Goal: Transaction & Acquisition: Purchase product/service

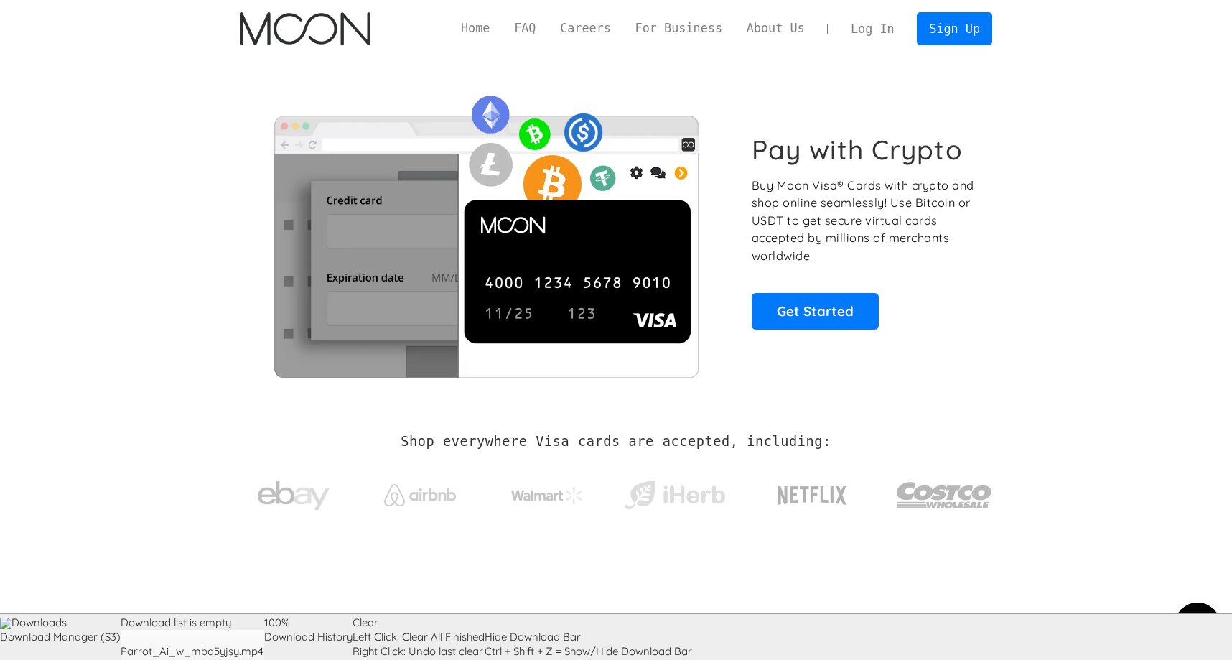
click at [878, 180] on p "Buy Moon Visa® Cards with crypto and shop online seamlessly! Use Bitcoin or USD…" at bounding box center [864, 221] width 225 height 88
click at [853, 195] on p "Buy Moon Visa® Cards with crypto and shop online seamlessly! Use Bitcoin or USD…" at bounding box center [864, 221] width 225 height 88
click at [842, 205] on p "Buy Moon Visa® Cards with crypto and shop online seamlessly! Use Bitcoin or USD…" at bounding box center [864, 221] width 225 height 88
click at [860, 203] on p "Buy Moon Visa® Cards with crypto and shop online seamlessly! Use Bitcoin or USD…" at bounding box center [864, 221] width 225 height 88
click at [871, 197] on p "Buy Moon Visa® Cards with crypto and shop online seamlessly! Use Bitcoin or USD…" at bounding box center [864, 221] width 225 height 88
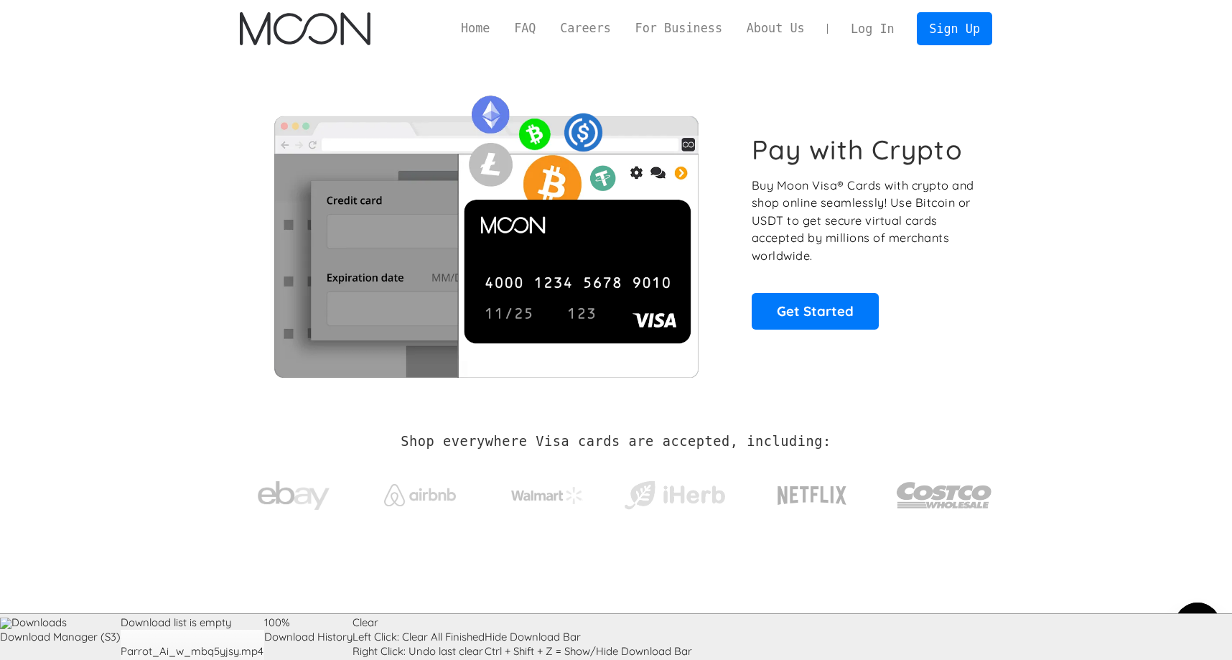
drag, startPoint x: 910, startPoint y: 192, endPoint x: 908, endPoint y: 220, distance: 28.8
click at [911, 192] on p "Buy Moon Visa® Cards with crypto and shop online seamlessly! Use Bitcoin or USD…" at bounding box center [864, 221] width 225 height 88
click at [895, 195] on p "Buy Moon Visa® Cards with crypto and shop online seamlessly! Use Bitcoin or USD…" at bounding box center [864, 221] width 225 height 88
click at [831, 304] on link "Get Started" at bounding box center [815, 311] width 127 height 36
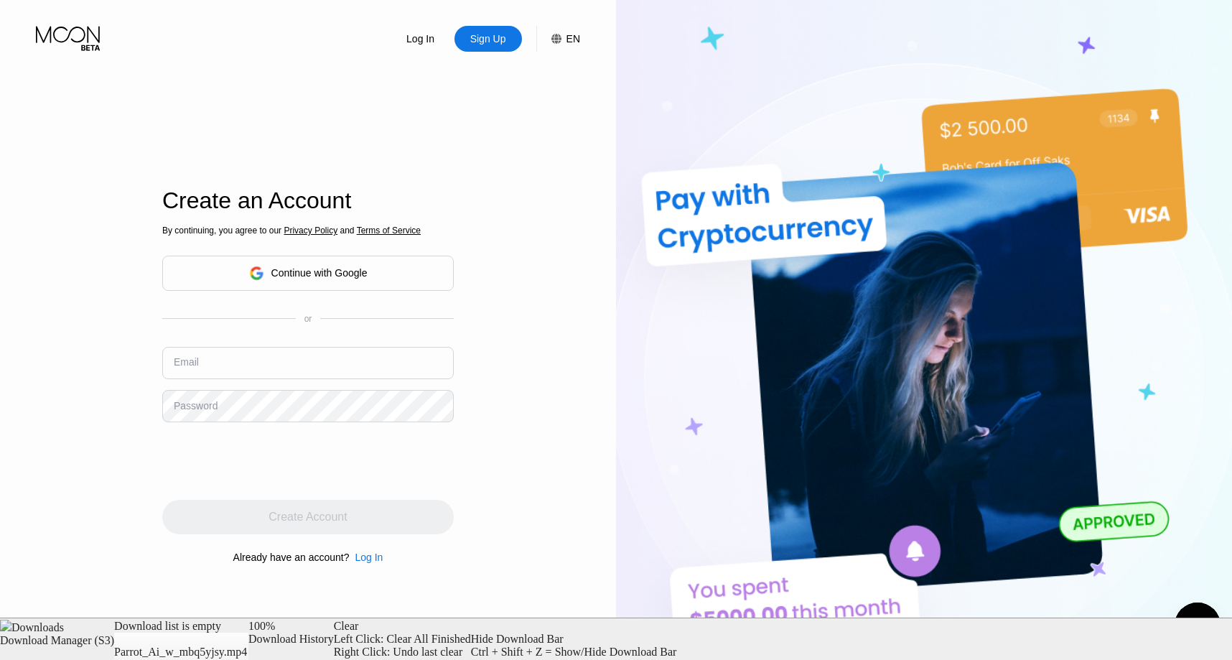
click at [314, 365] on input "text" at bounding box center [308, 363] width 292 height 32
click at [345, 270] on div "Continue with Google" at bounding box center [319, 272] width 96 height 11
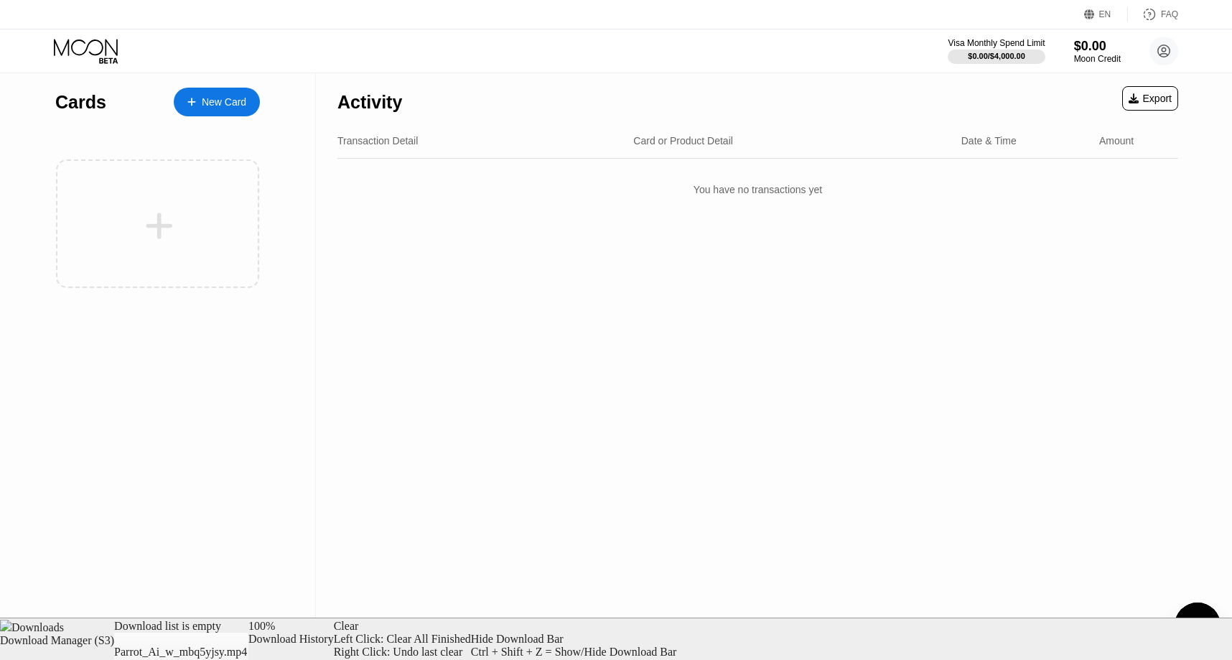
click at [228, 109] on div "New Card" at bounding box center [217, 102] width 86 height 29
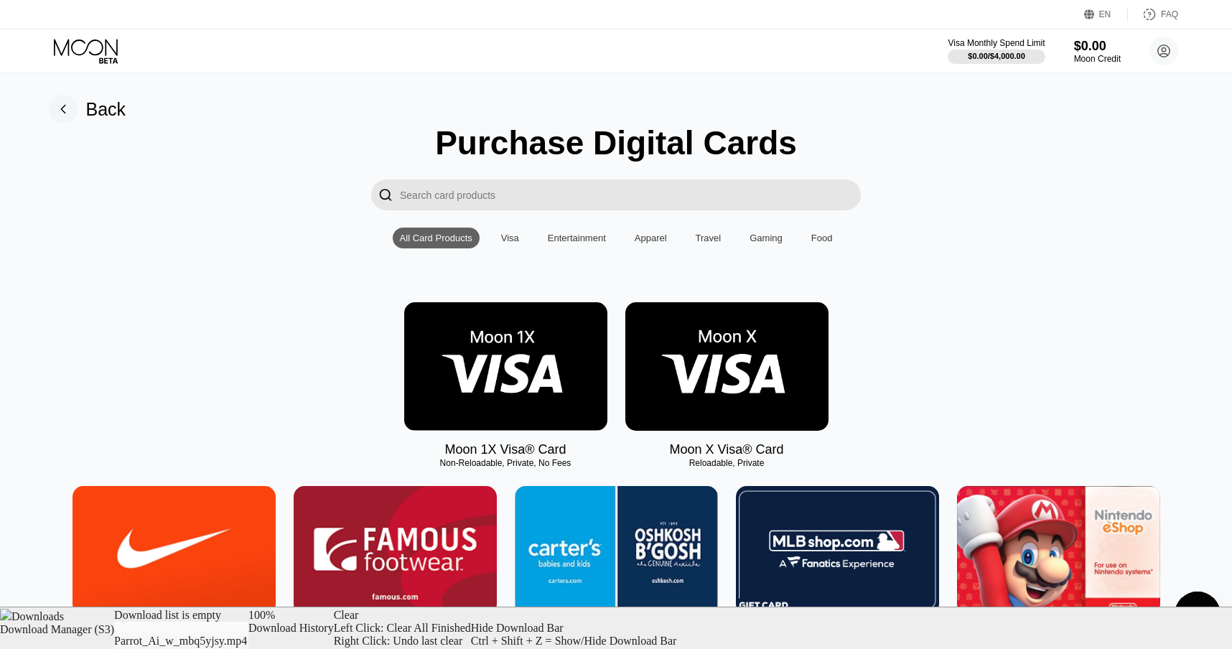
click at [559, 359] on img at bounding box center [505, 366] width 203 height 129
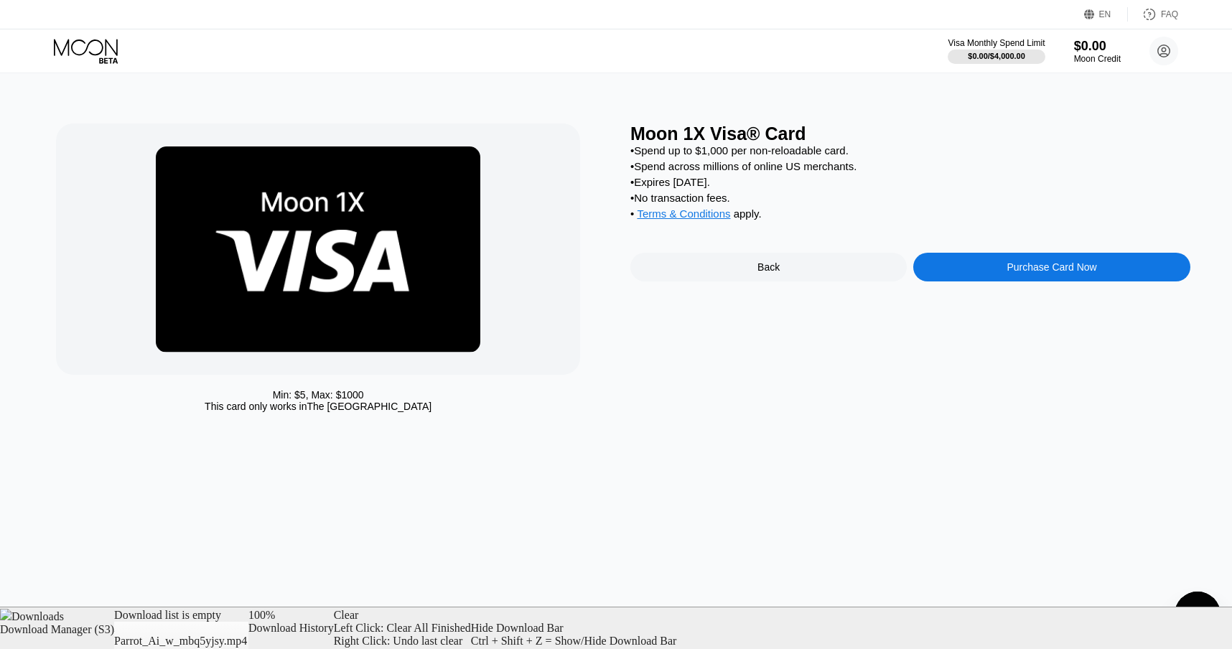
click at [725, 152] on div "• Spend up to $1,000 per non-reloadable card." at bounding box center [911, 150] width 560 height 12
click at [736, 128] on div "Moon 1X Visa® Card" at bounding box center [911, 134] width 560 height 21
click at [470, 436] on div "Min: $ 5 , Max: $ 1000 This card only works in The United States Moon 1X Visa® …" at bounding box center [616, 361] width 1243 height 576
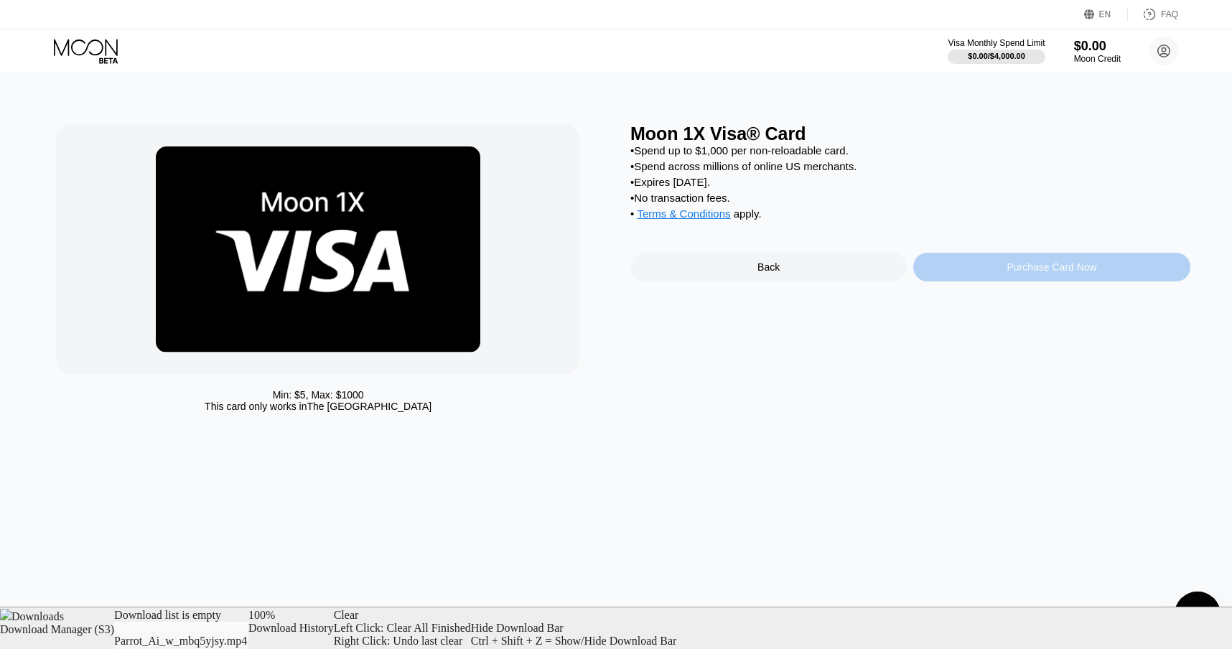
click at [1050, 273] on div "Purchase Card Now" at bounding box center [1052, 266] width 90 height 11
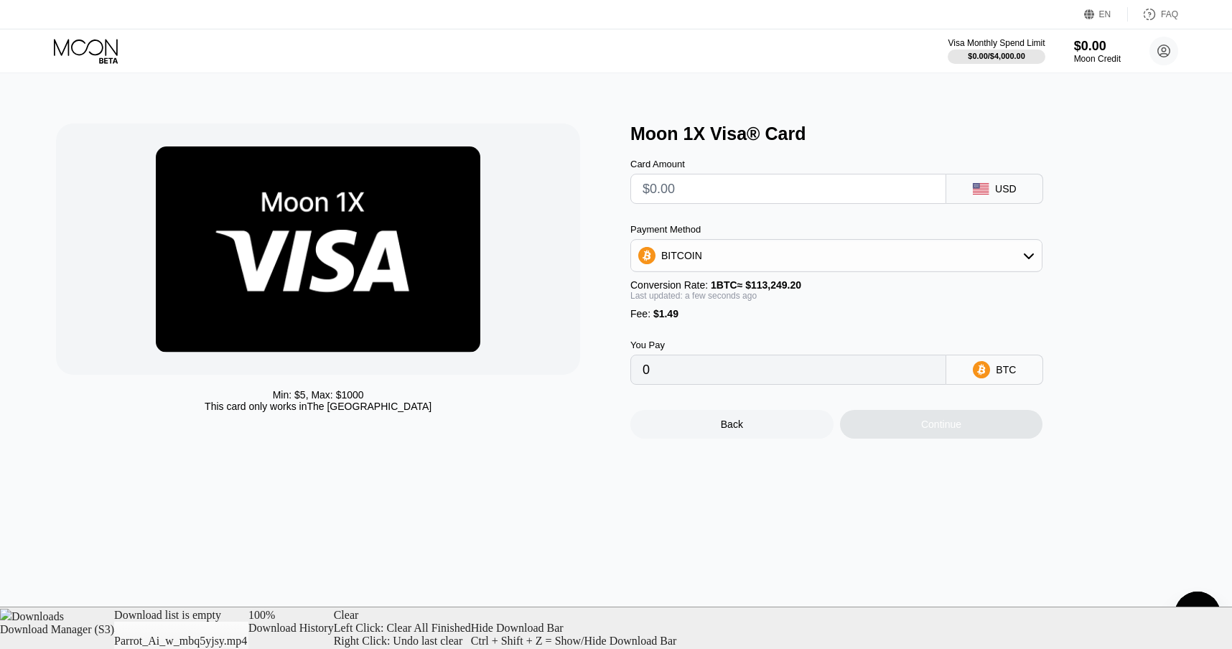
click at [737, 197] on input "text" at bounding box center [789, 189] width 292 height 29
click at [794, 396] on div "Back Continue" at bounding box center [861, 412] width 460 height 54
click at [796, 384] on input "0" at bounding box center [789, 369] width 292 height 29
click at [761, 377] on input "0" at bounding box center [789, 369] width 292 height 29
drag, startPoint x: 791, startPoint y: 203, endPoint x: 768, endPoint y: 261, distance: 61.9
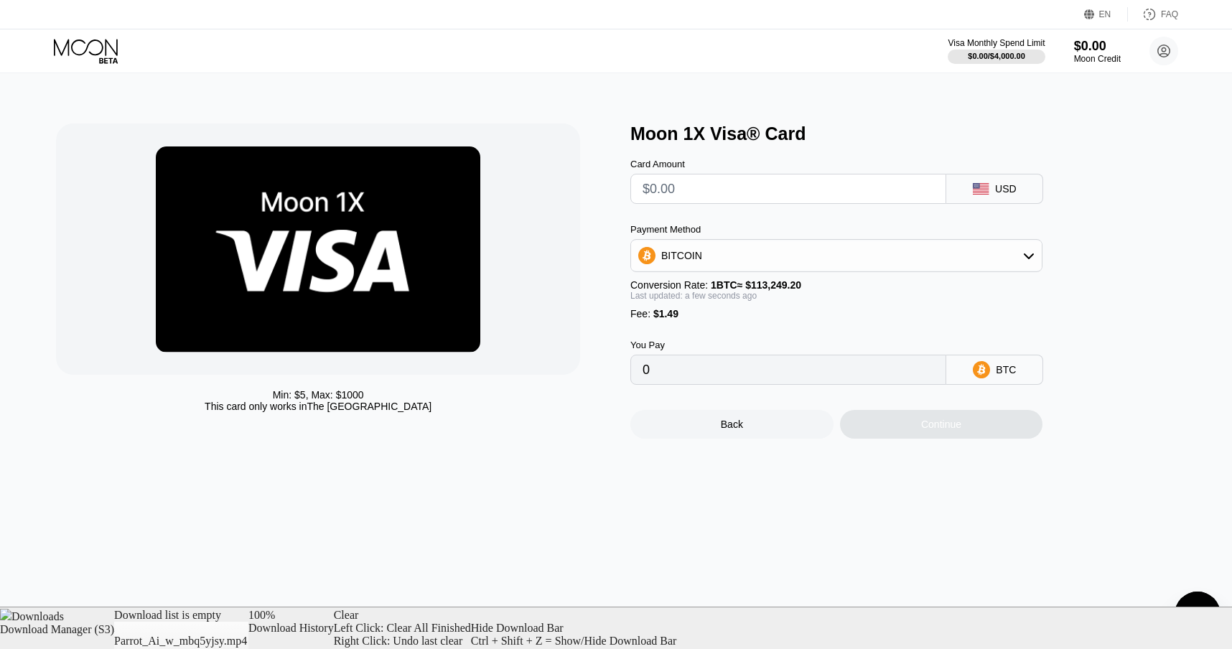
click at [791, 203] on input "text" at bounding box center [789, 189] width 292 height 29
click at [689, 381] on input "0" at bounding box center [789, 369] width 292 height 29
click at [777, 182] on input "text" at bounding box center [789, 189] width 292 height 29
type input "$6"
type input "0.00006614"
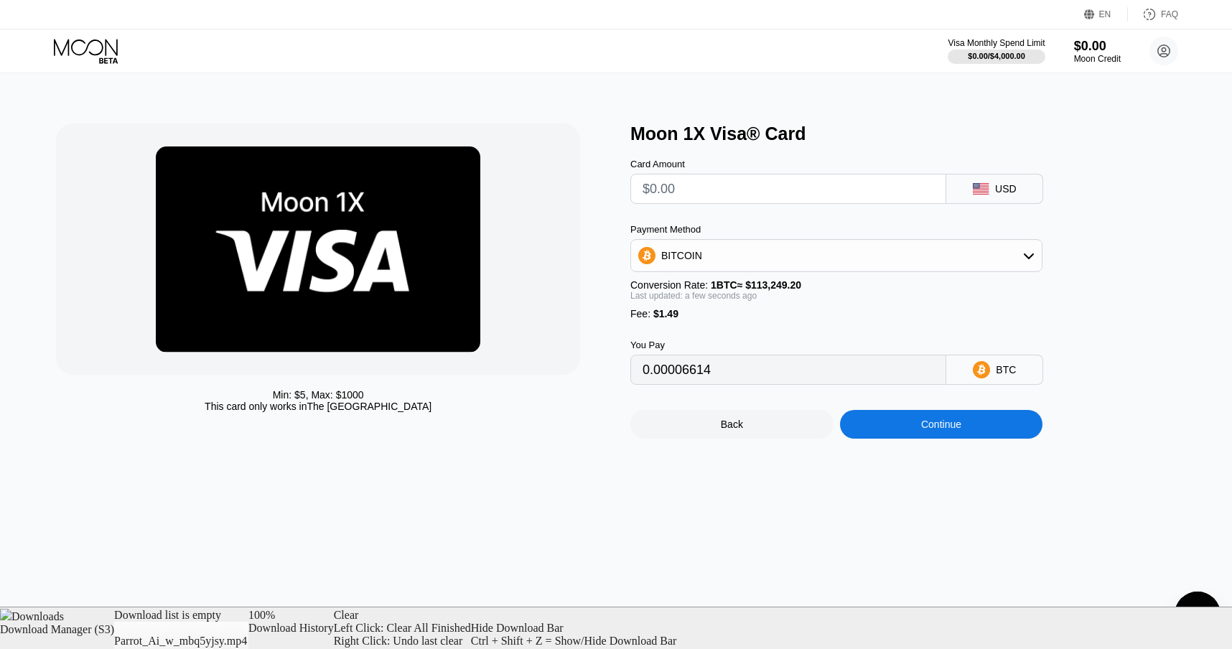
type input "0"
type input "$5"
type input "0.00005731"
type input "0"
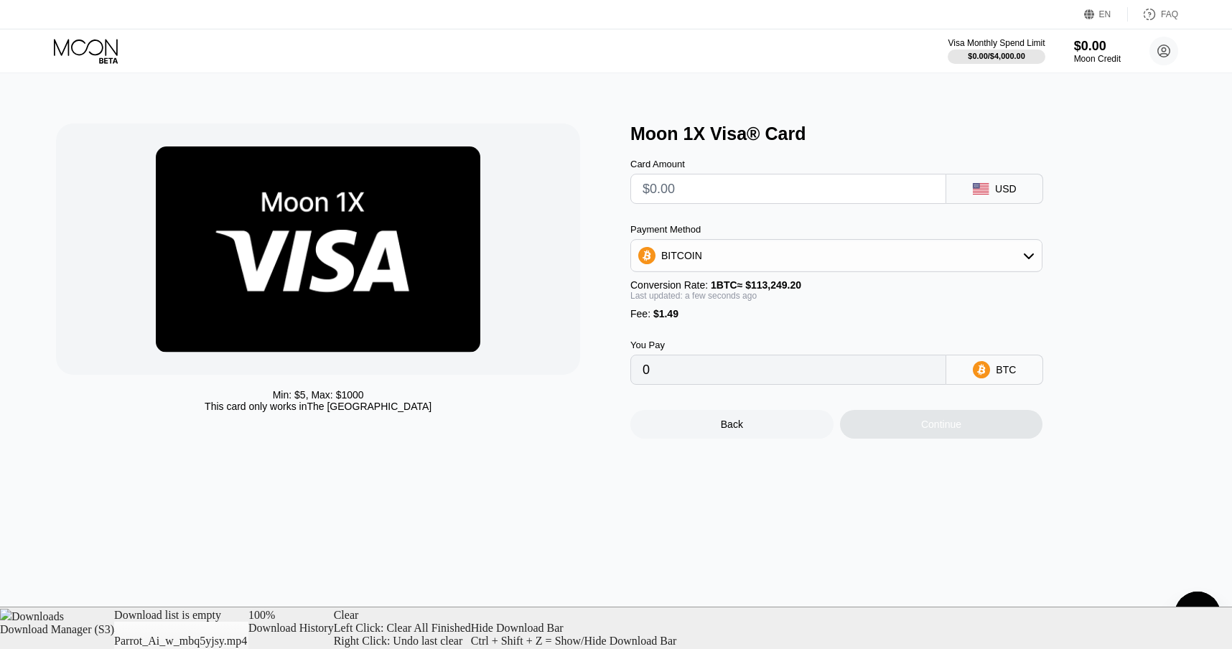
type input "$8"
type input "0.00008380"
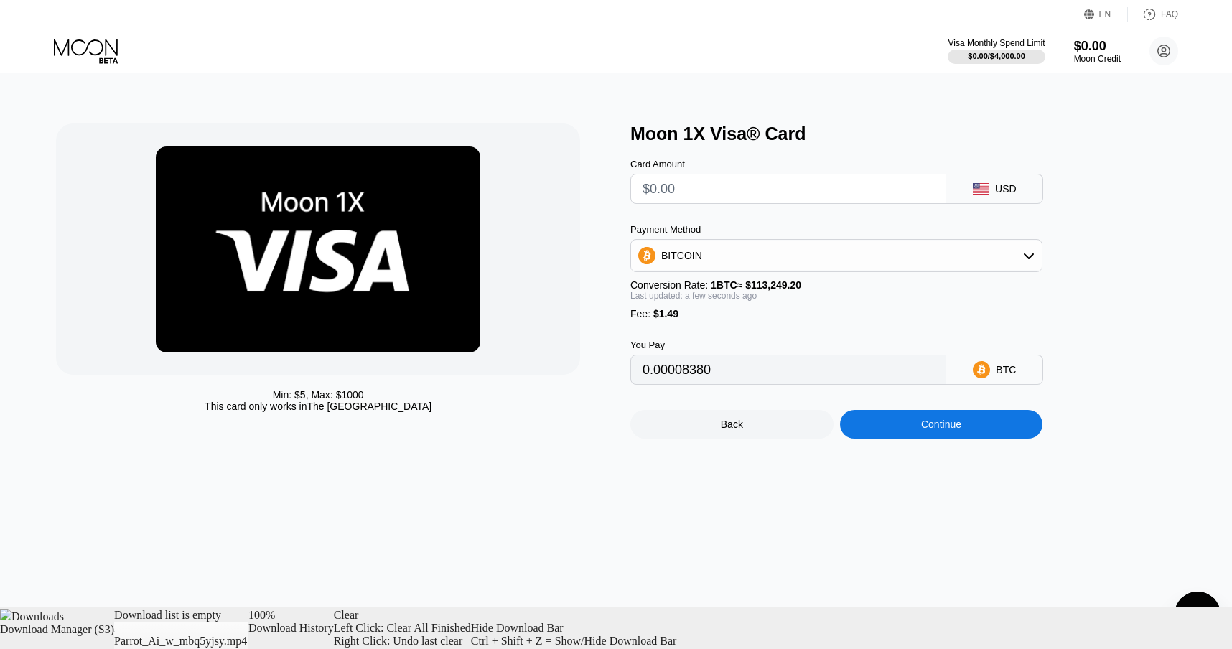
type input "0"
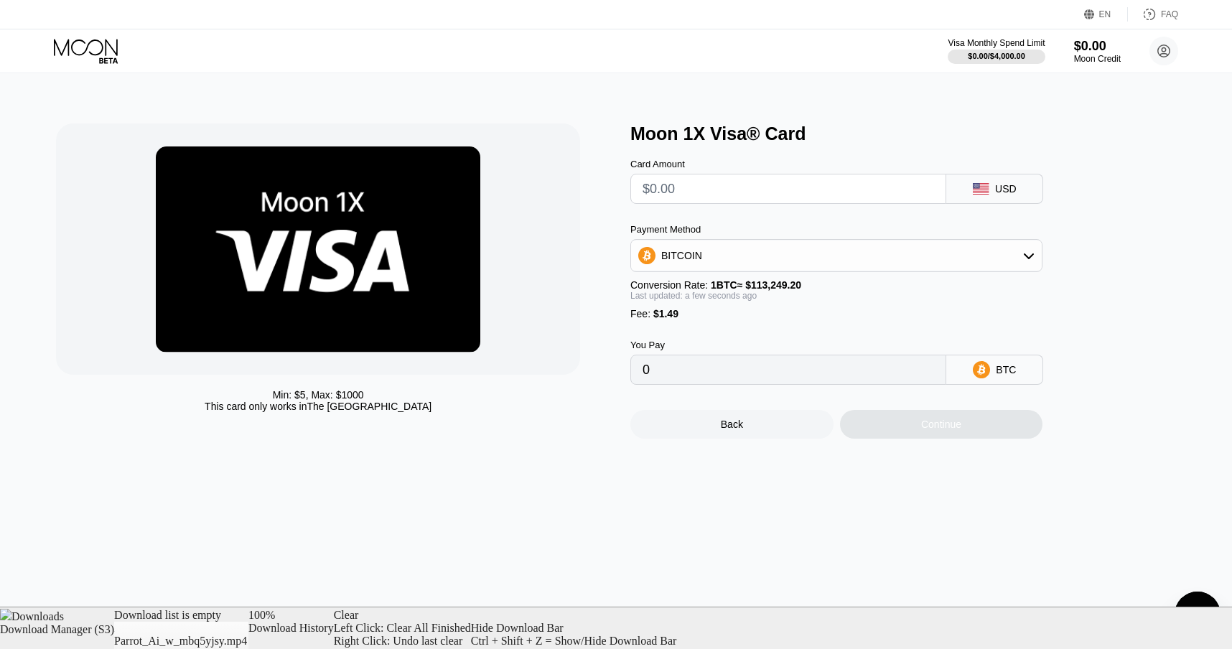
type input "$7"
type input "0.00007497"
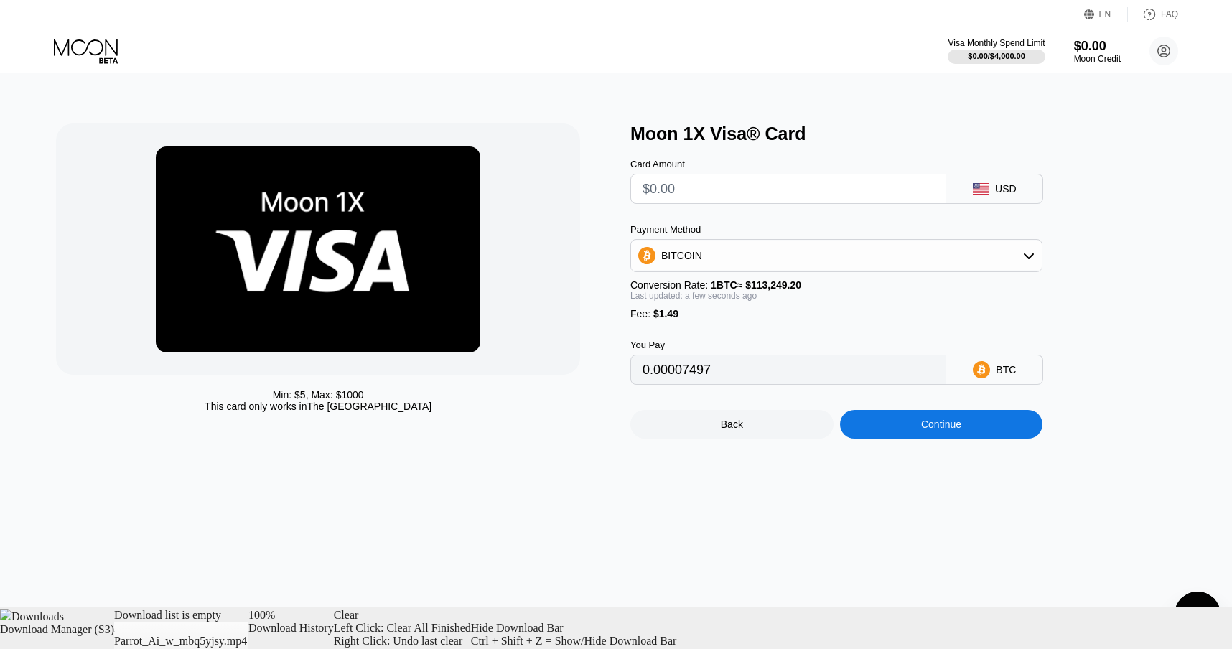
type input "0"
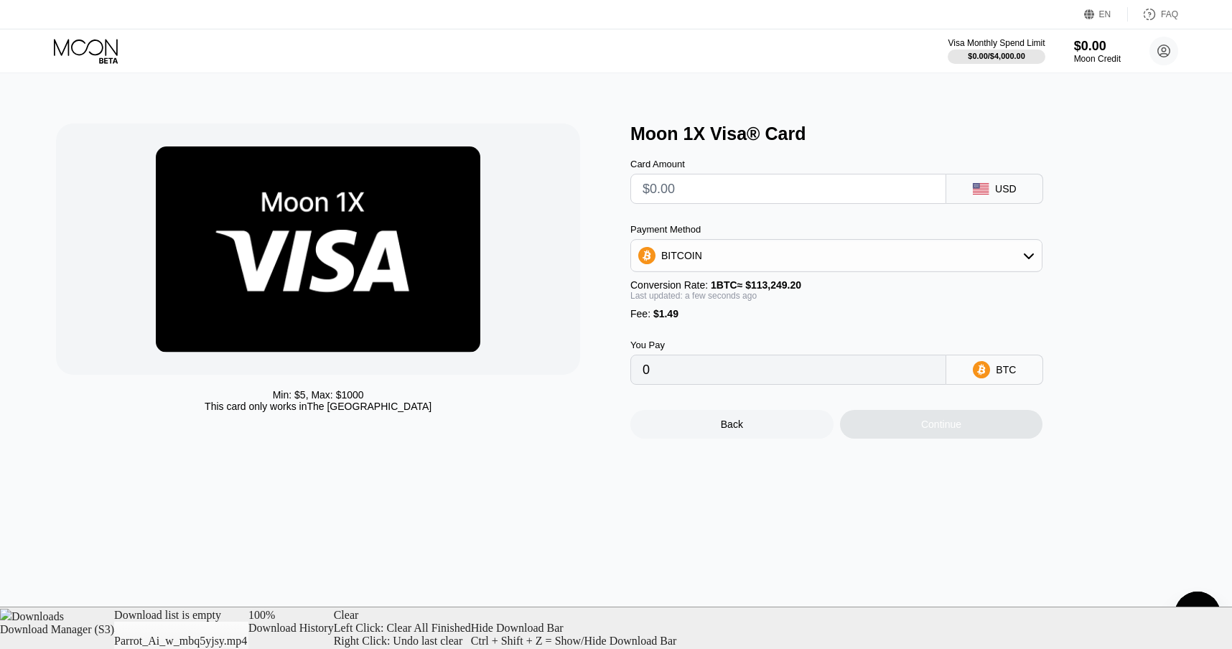
type input "$6"
type input "0.00006614"
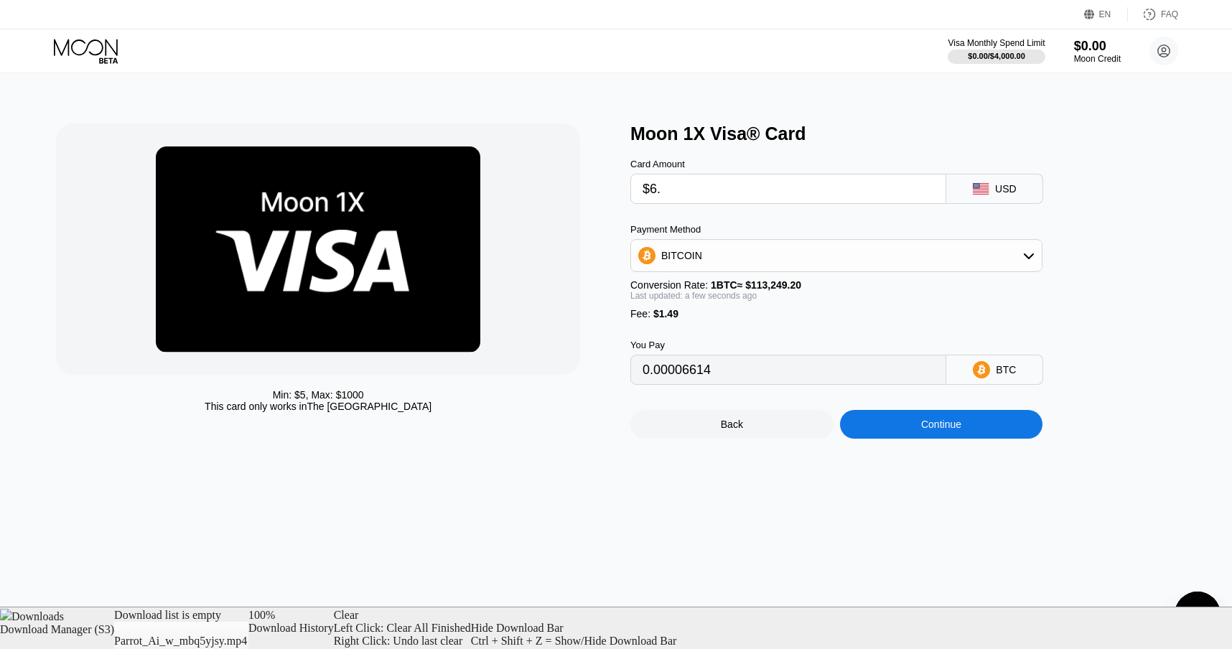
type input "$6.6"
type input "0.00007144"
type input "$6.66"
type input "0.00007197"
type input "$6.66"
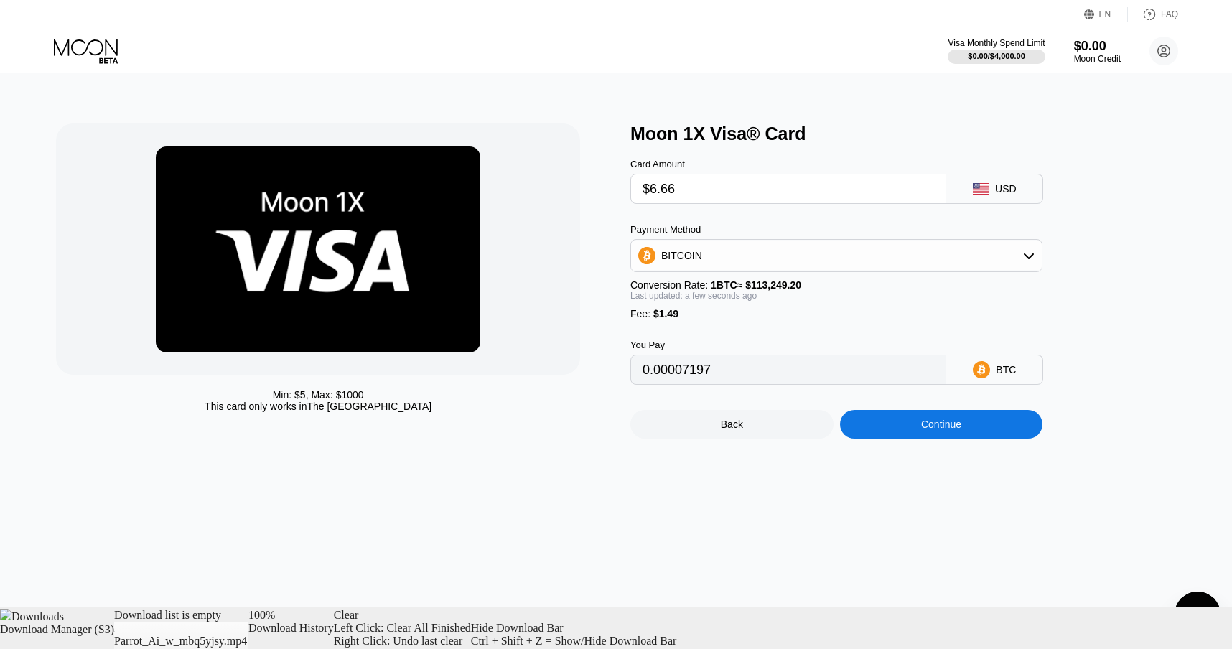
click at [723, 233] on div "Payment Method" at bounding box center [837, 229] width 412 height 11
click at [747, 316] on div "Fee : $1.49" at bounding box center [837, 313] width 412 height 11
click at [747, 315] on div "Fee : $1.49" at bounding box center [837, 313] width 412 height 11
click at [898, 430] on div "Continue" at bounding box center [941, 424] width 203 height 29
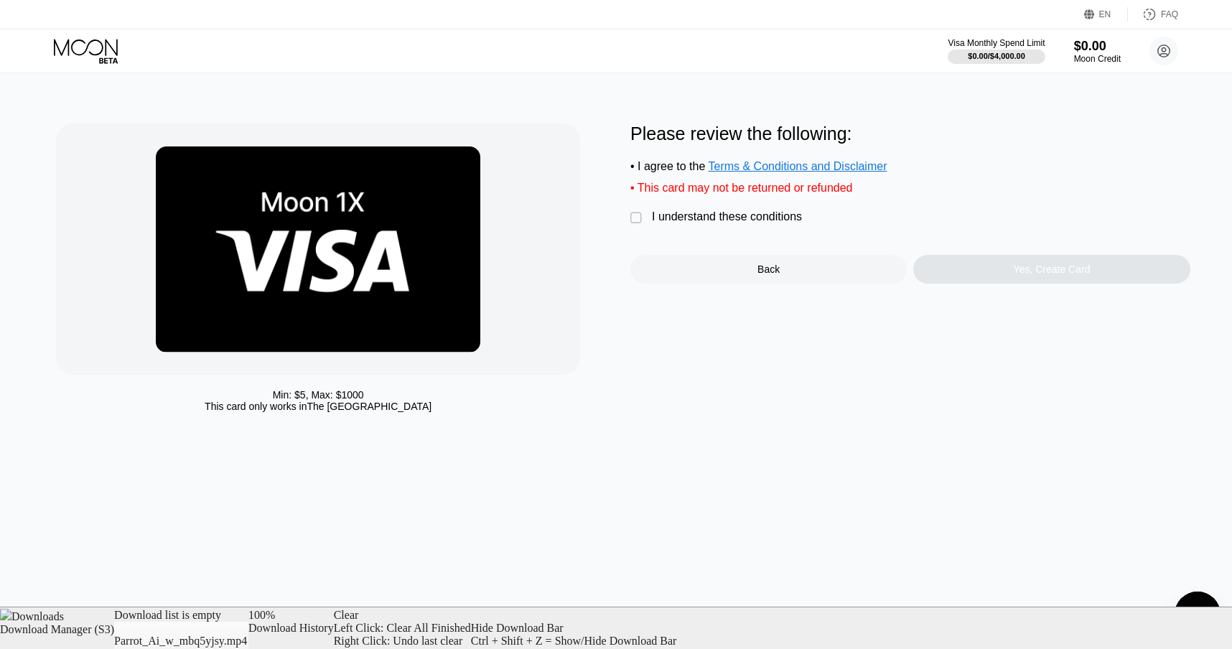
click at [631, 220] on div "" at bounding box center [638, 218] width 14 height 14
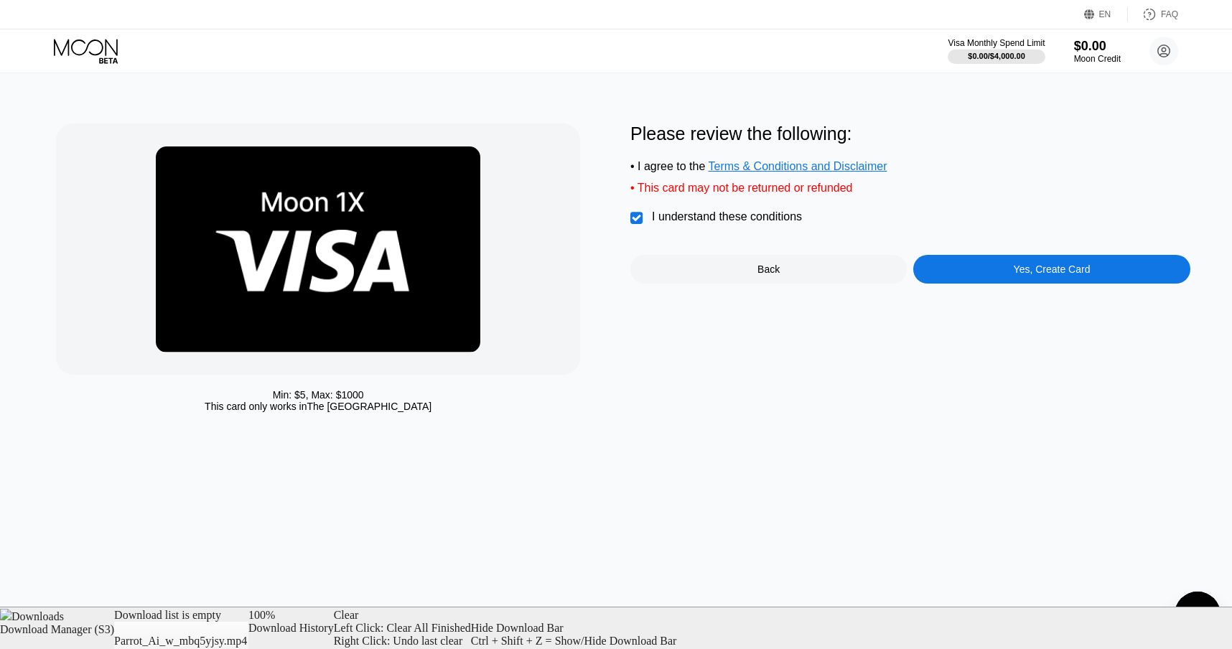
click at [976, 282] on div "Yes, Create Card" at bounding box center [1052, 269] width 276 height 29
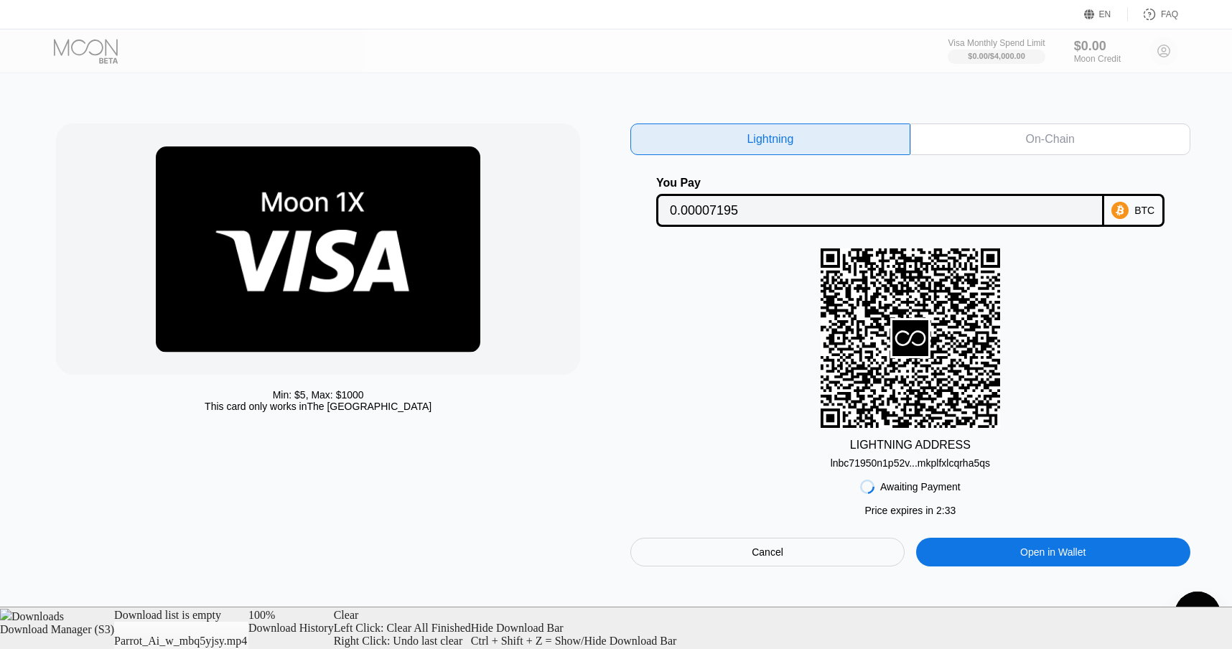
click at [832, 210] on input "0.00007195" at bounding box center [880, 210] width 421 height 29
click at [1063, 139] on div "On-Chain" at bounding box center [1050, 139] width 49 height 14
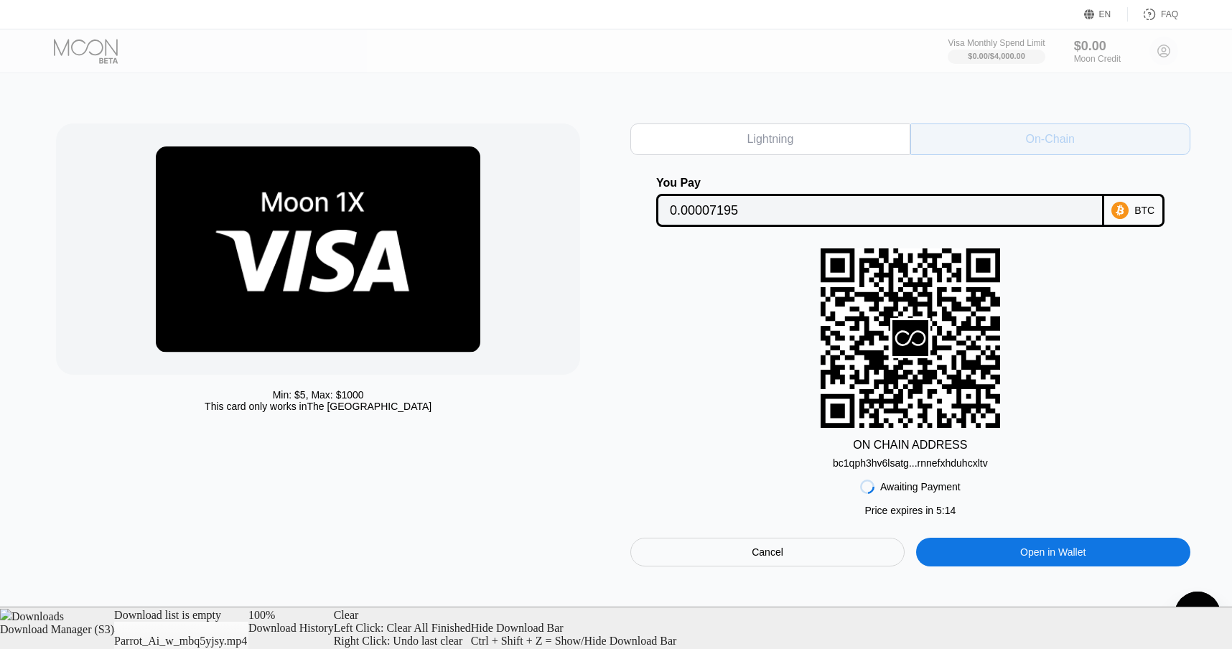
click at [1013, 142] on div "On-Chain" at bounding box center [1051, 140] width 280 height 32
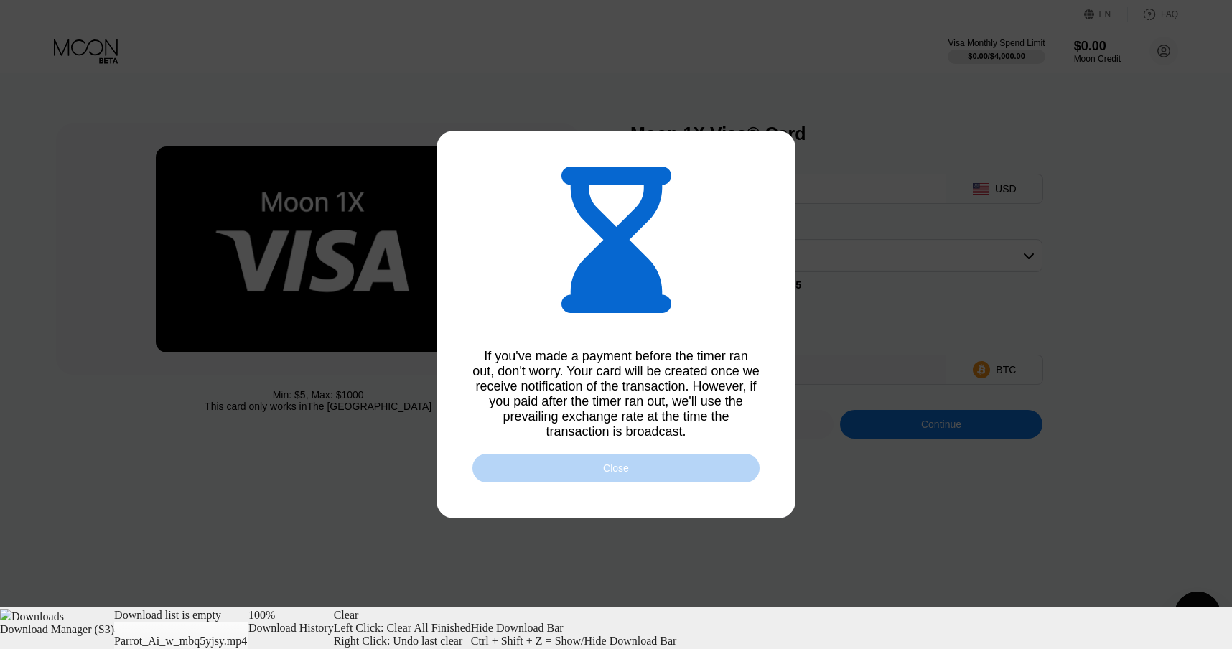
click at [618, 481] on div "Close" at bounding box center [616, 468] width 287 height 29
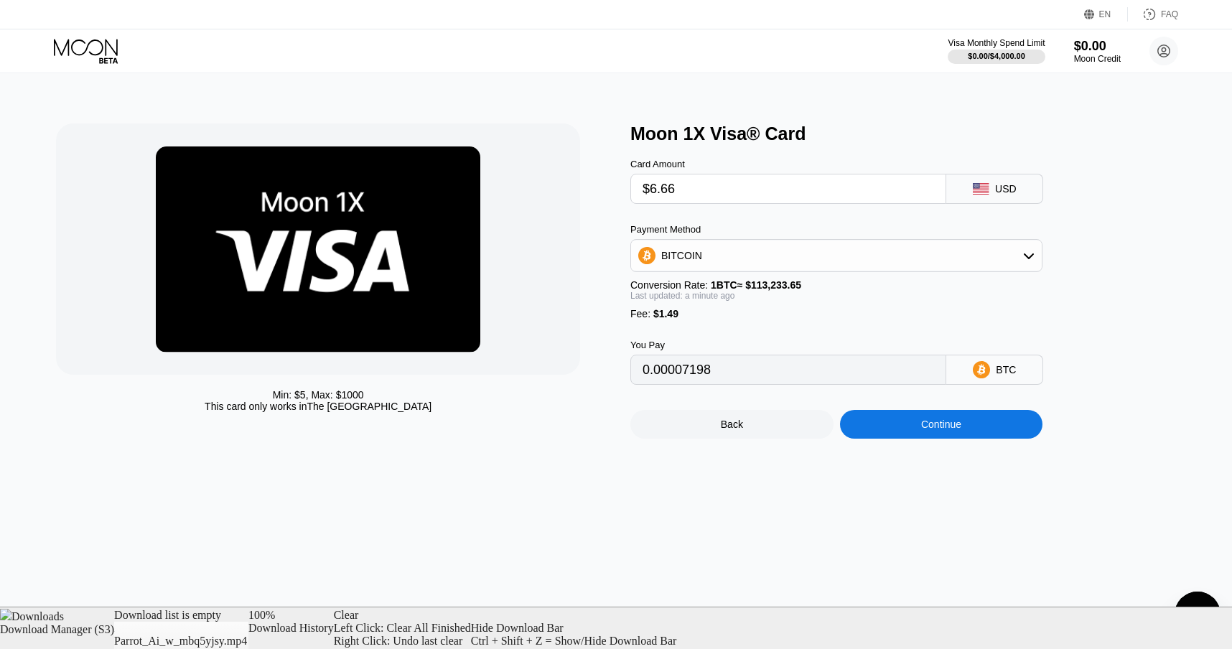
click at [794, 318] on div "Fee : $1.49" at bounding box center [837, 313] width 412 height 11
click at [752, 429] on div "Back" at bounding box center [732, 424] width 203 height 29
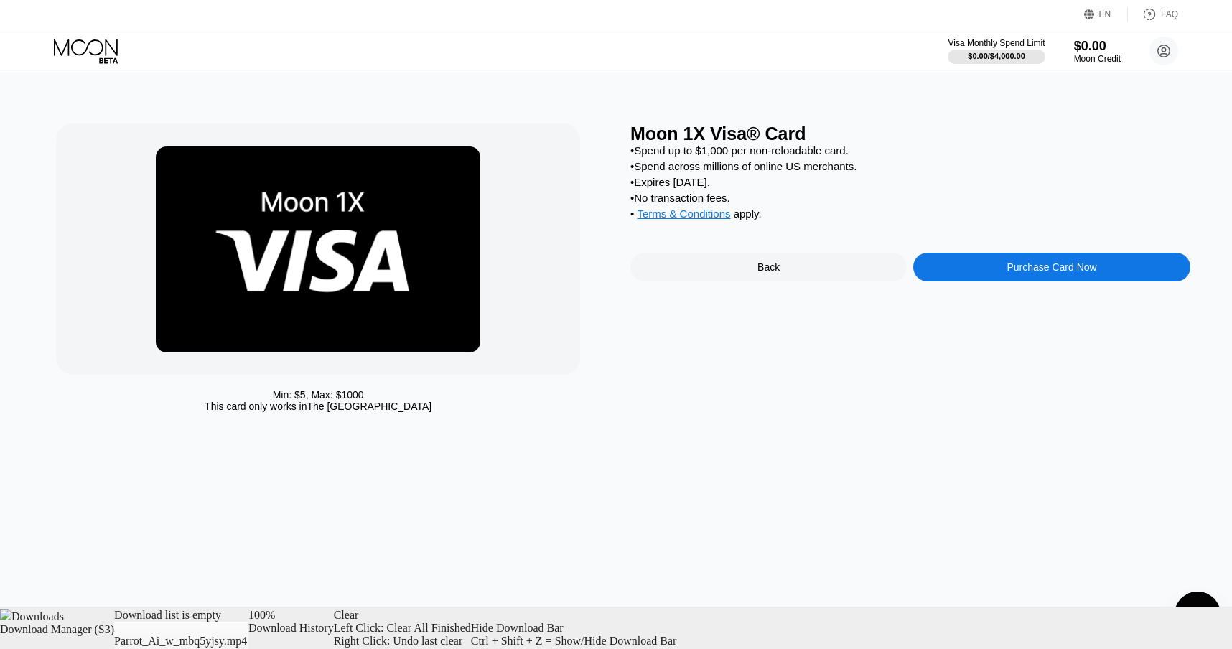
click at [840, 136] on div "Moon 1X Visa® Card" at bounding box center [911, 134] width 560 height 21
click at [991, 39] on div "Visa Monthly Spend Limit" at bounding box center [996, 43] width 99 height 10
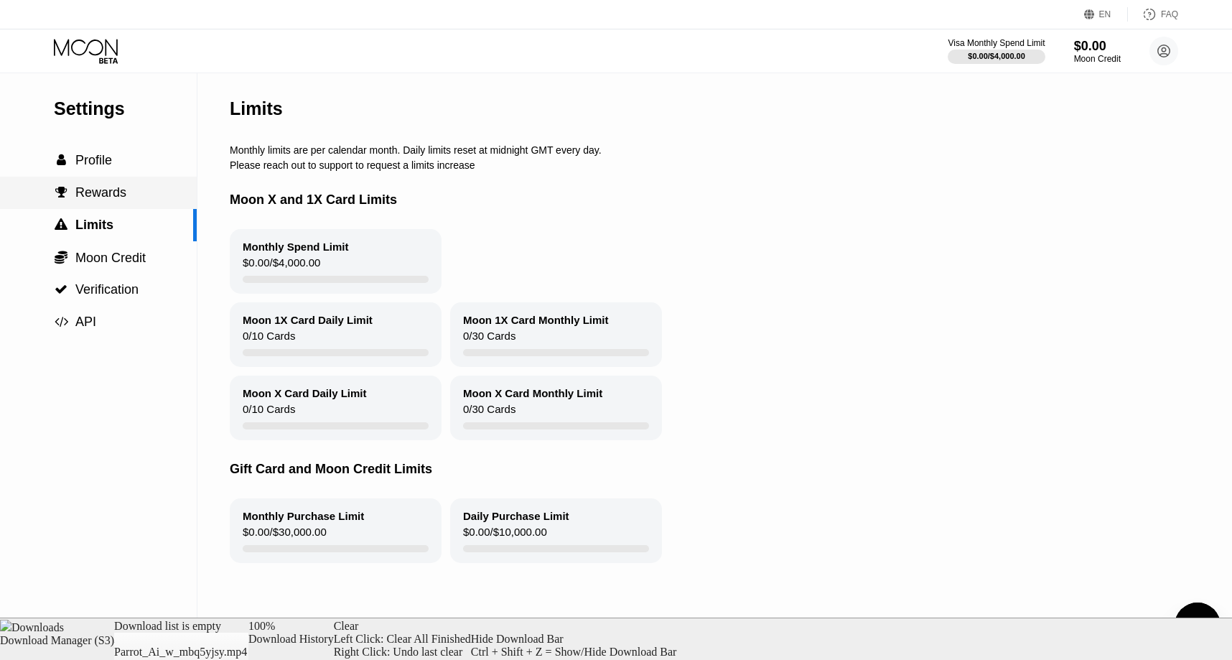
click at [83, 165] on span "Profile" at bounding box center [93, 160] width 37 height 14
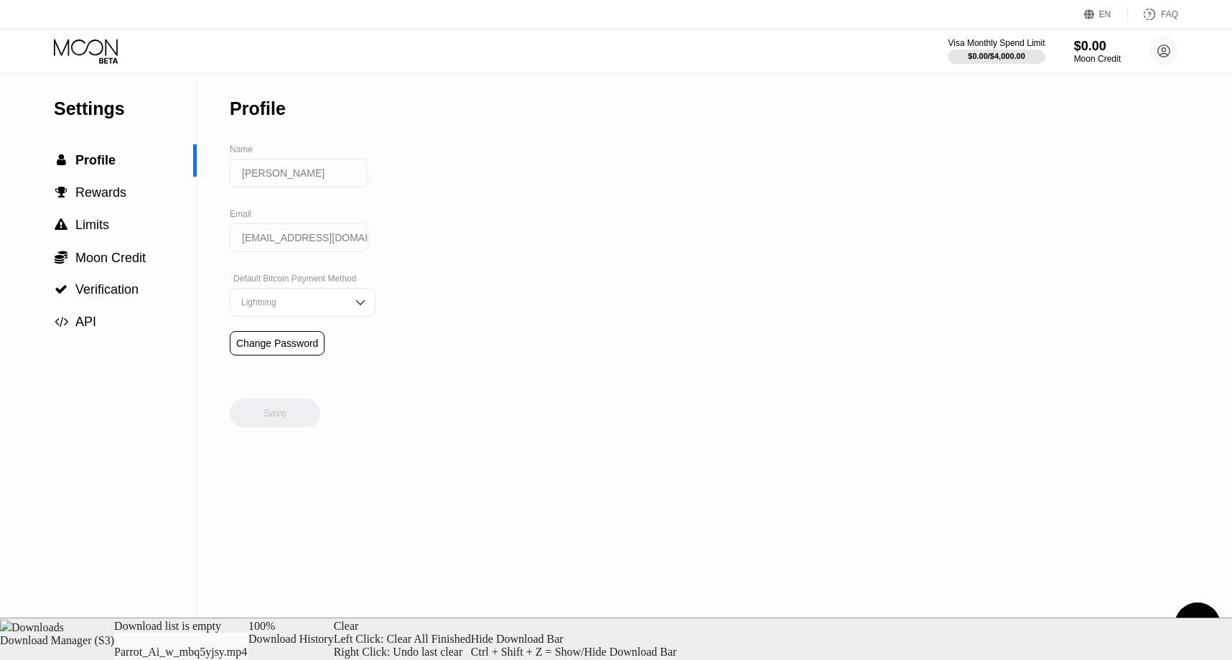
click at [187, 72] on div "Visa Monthly Spend Limit $0.00 / $4,000.00 $0.00 Moon Credit Matthew Kim ghost@…" at bounding box center [616, 50] width 1232 height 43
click at [69, 51] on icon at bounding box center [86, 47] width 64 height 17
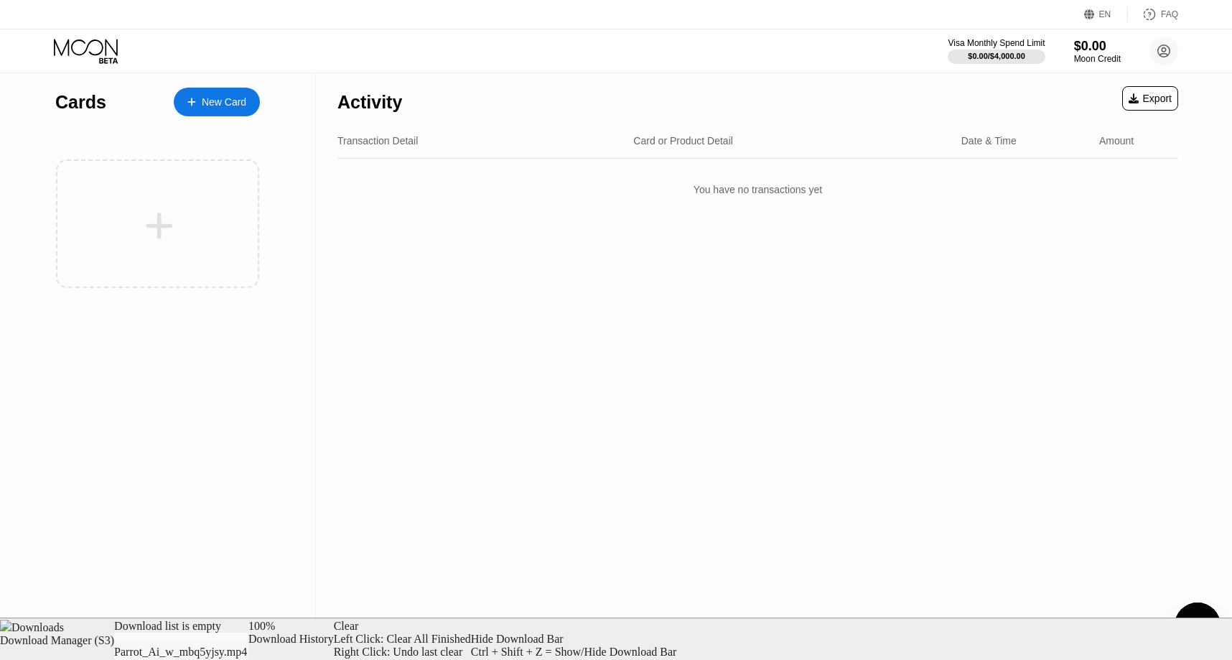
click at [228, 106] on div "New Card" at bounding box center [224, 102] width 45 height 12
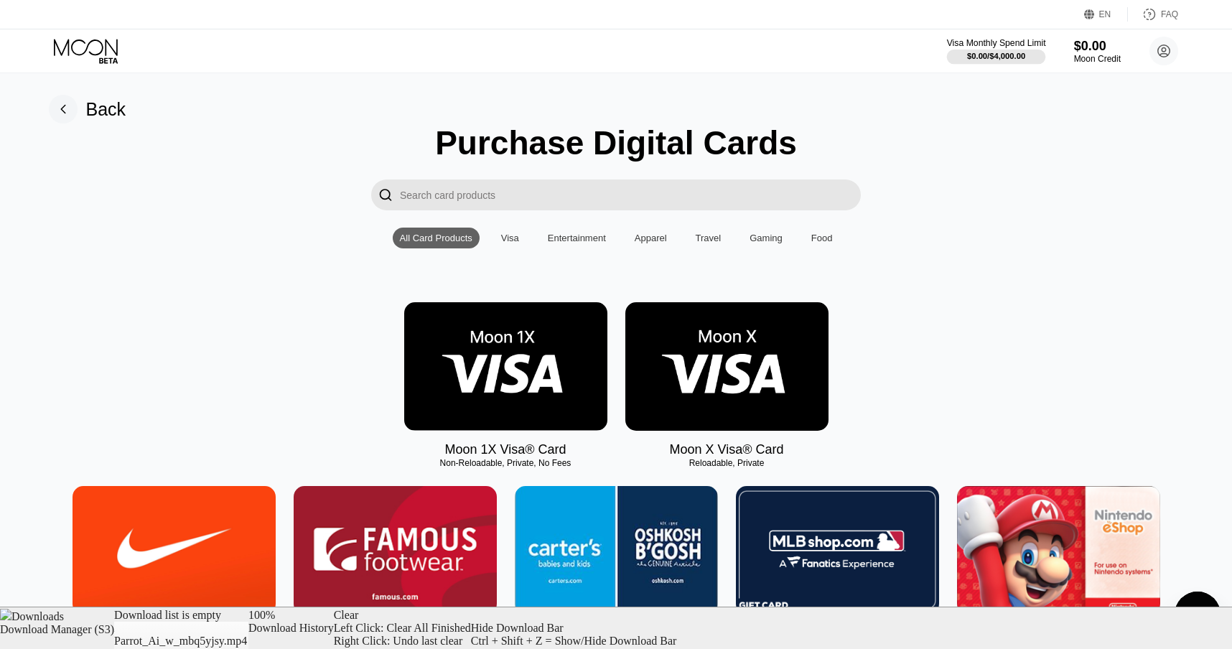
click at [979, 53] on div "$0.00 / $4,000.00" at bounding box center [996, 56] width 58 height 9
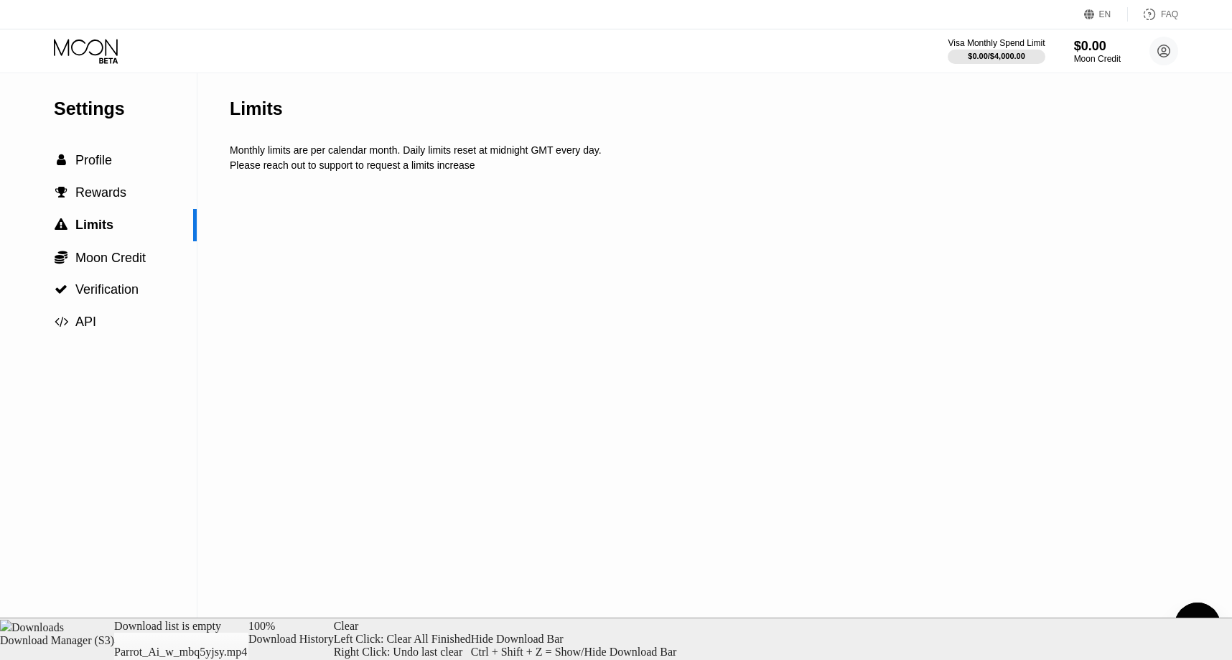
click at [382, 163] on div "Please reach out to support to request a limits increase" at bounding box center [723, 164] width 986 height 11
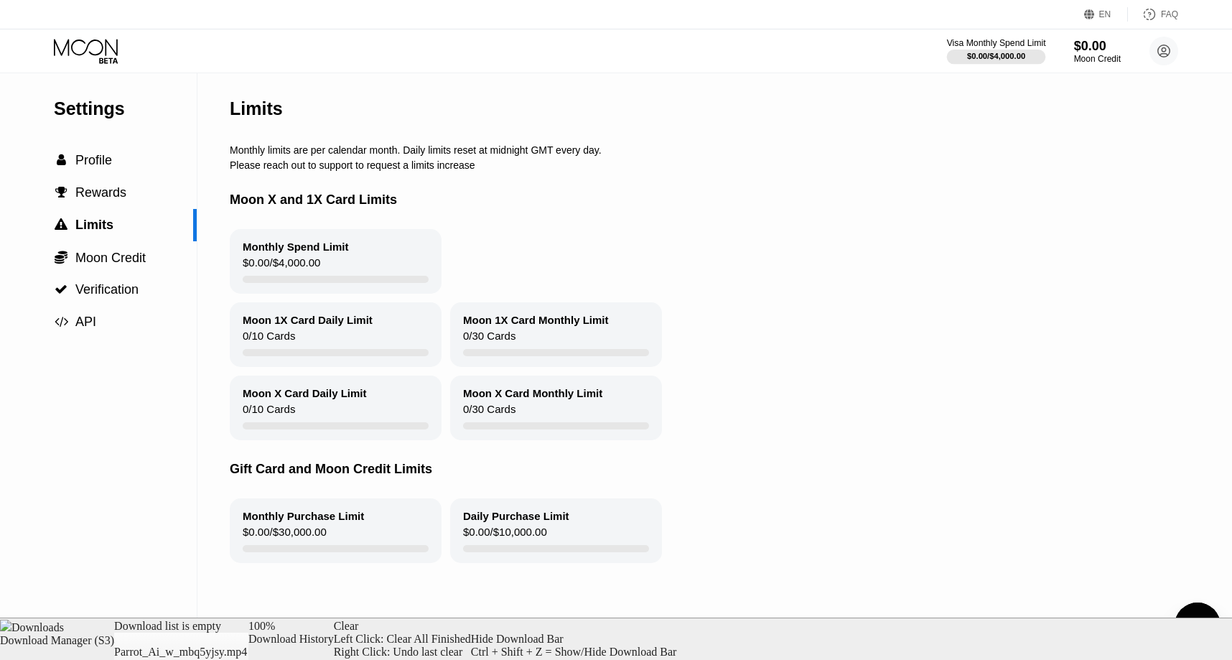
click at [1013, 57] on div "$0.00 / $4,000.00" at bounding box center [996, 56] width 58 height 9
click at [992, 52] on div "$0.00 / $4,000.00" at bounding box center [996, 56] width 58 height 9
click at [1078, 50] on div "$0.00" at bounding box center [1098, 45] width 48 height 15
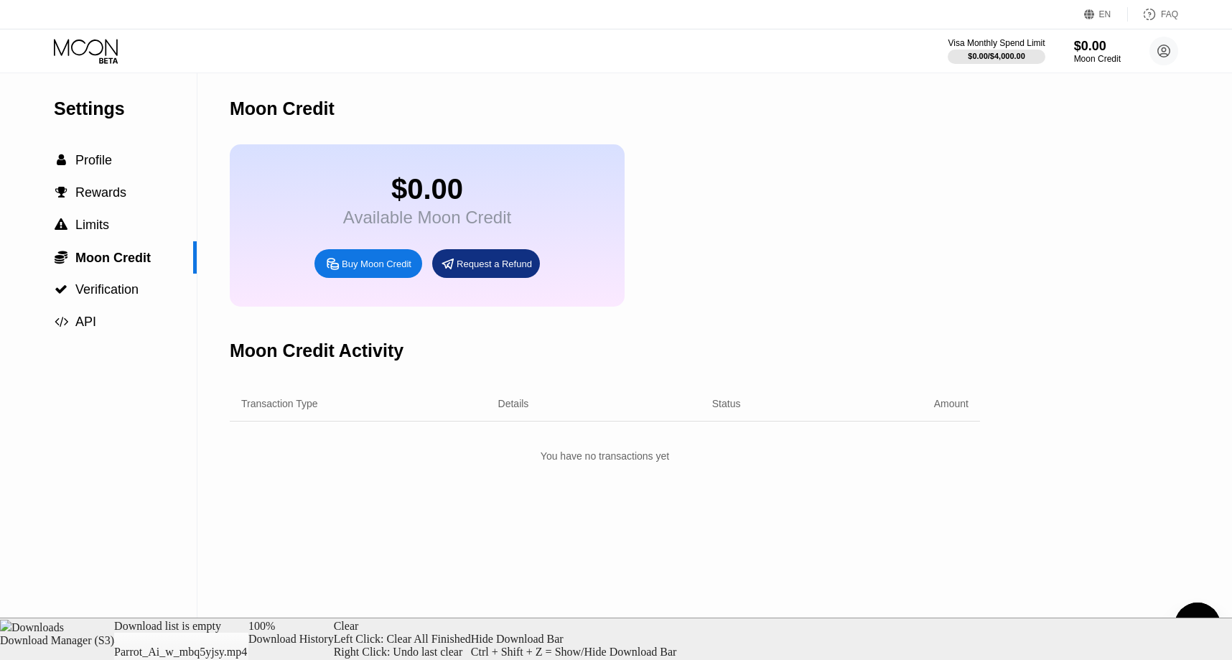
click at [348, 254] on div "$0.00 Available Moon Credit Buy Moon Credit Request a Refund" at bounding box center [427, 225] width 395 height 162
click at [380, 269] on div "Buy Moon Credit" at bounding box center [377, 264] width 70 height 12
type input "0"
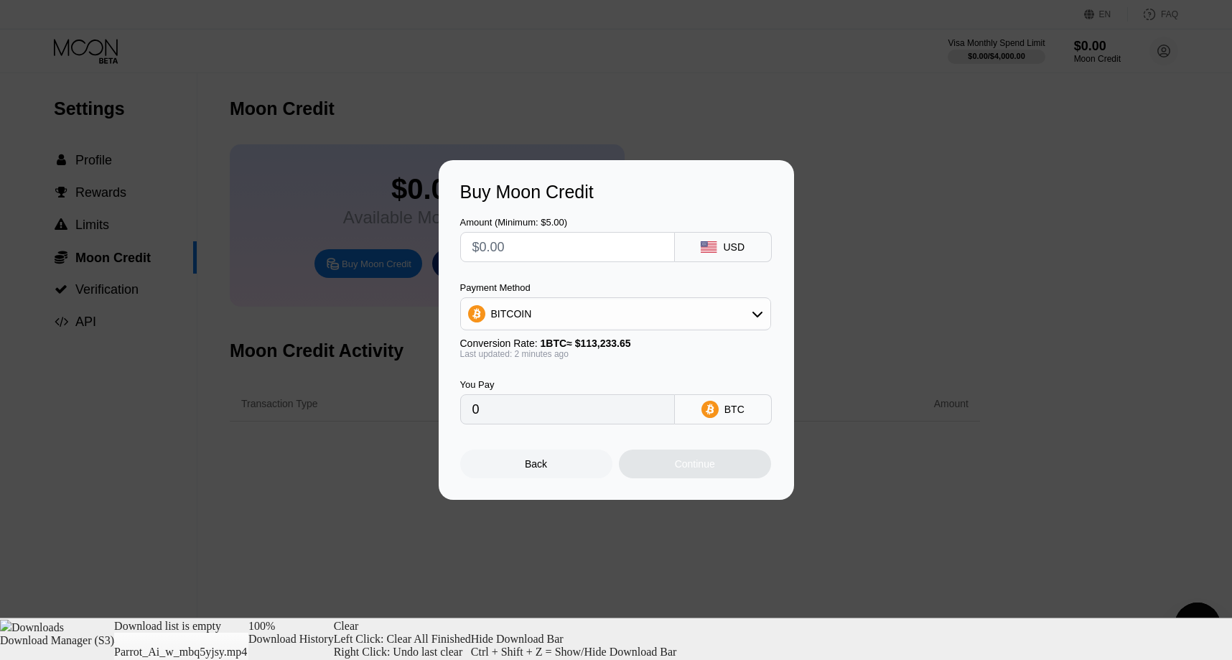
click at [508, 250] on input "text" at bounding box center [568, 247] width 190 height 29
type input "$2"
type input "0.00001767"
type input "$20"
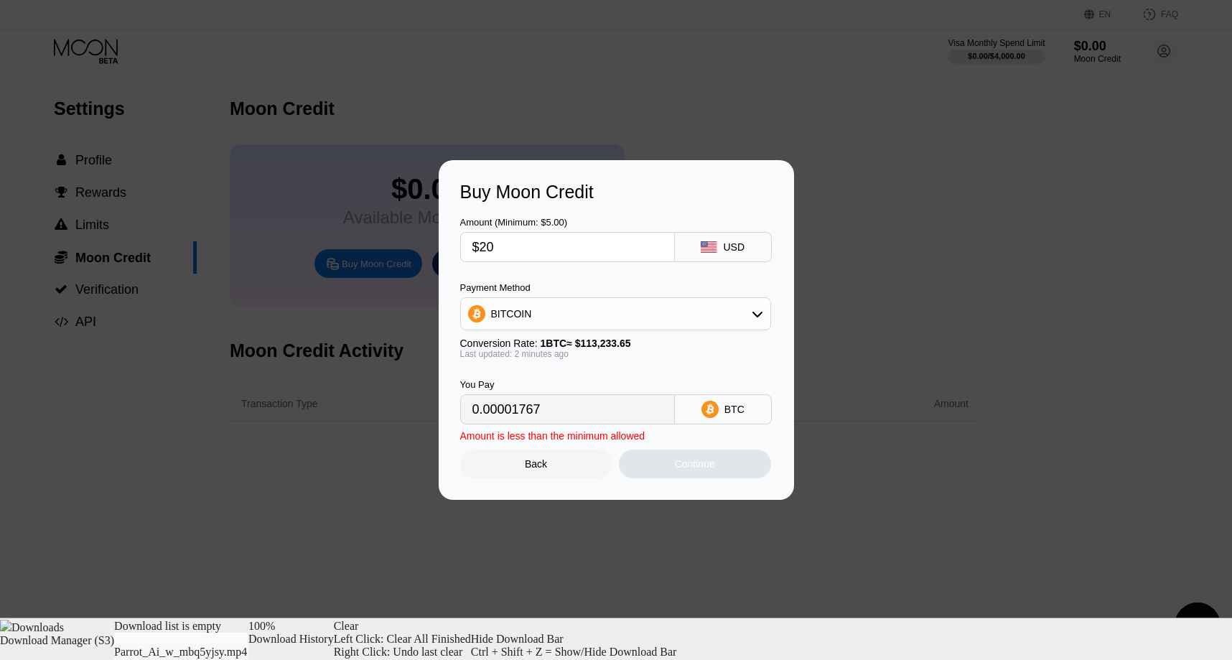
type input "0.00017663"
type input "$2"
type input "0.00001767"
type input "0"
type input "$3"
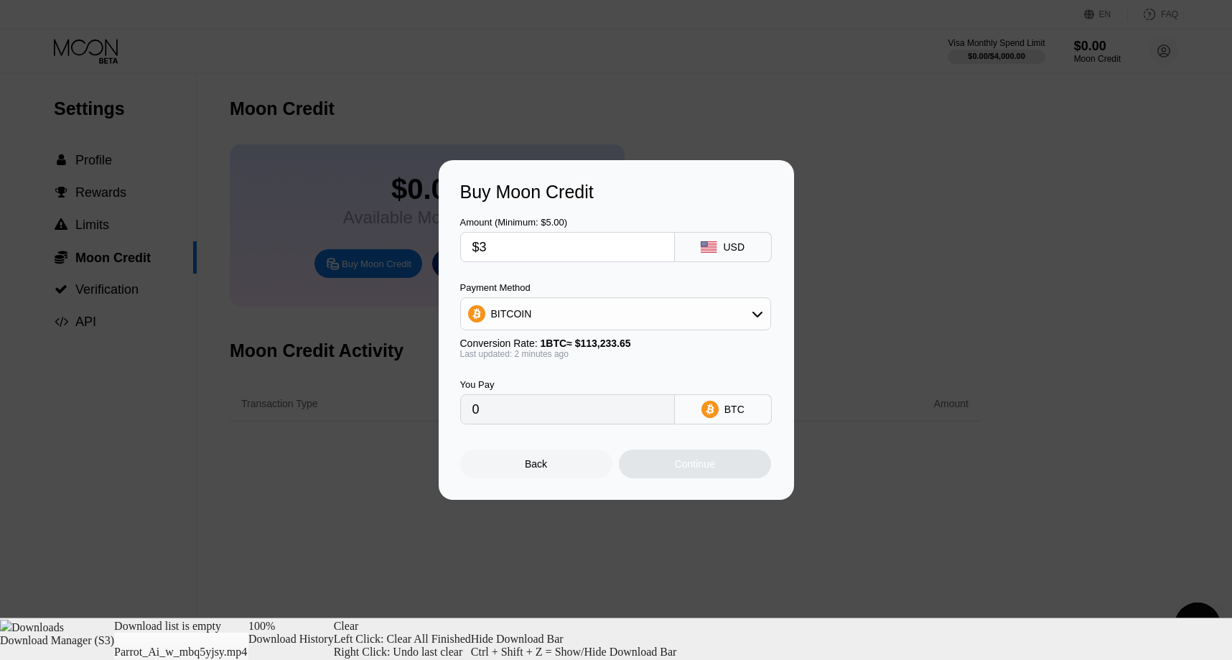
type input "0.00002650"
type input "$33"
type input "0.00029144"
type input "$33"
click at [704, 473] on div "Continue" at bounding box center [695, 464] width 152 height 29
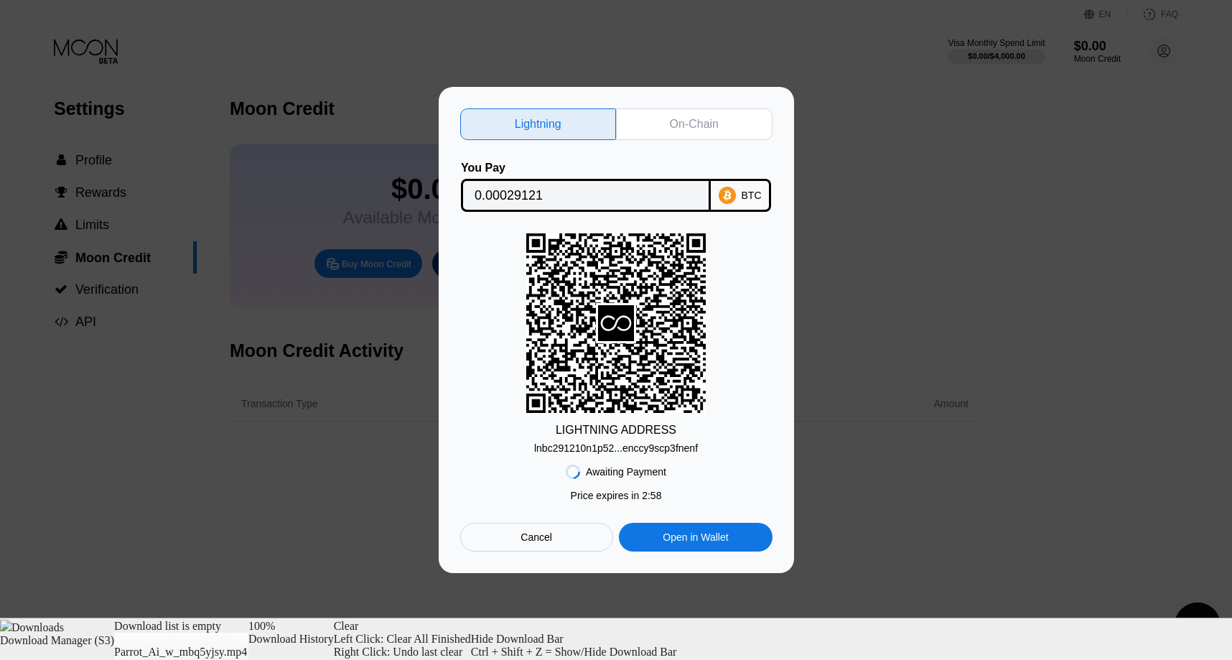
click at [681, 117] on div "On-Chain" at bounding box center [694, 124] width 49 height 14
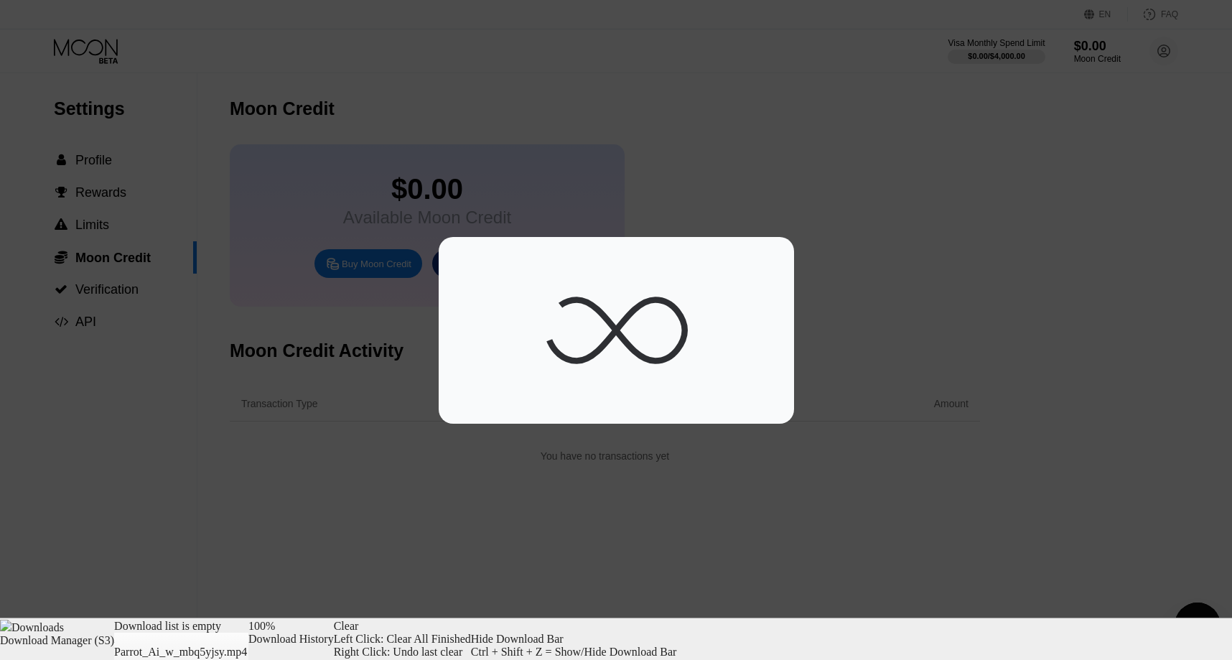
click at [680, 115] on div at bounding box center [621, 330] width 1243 height 660
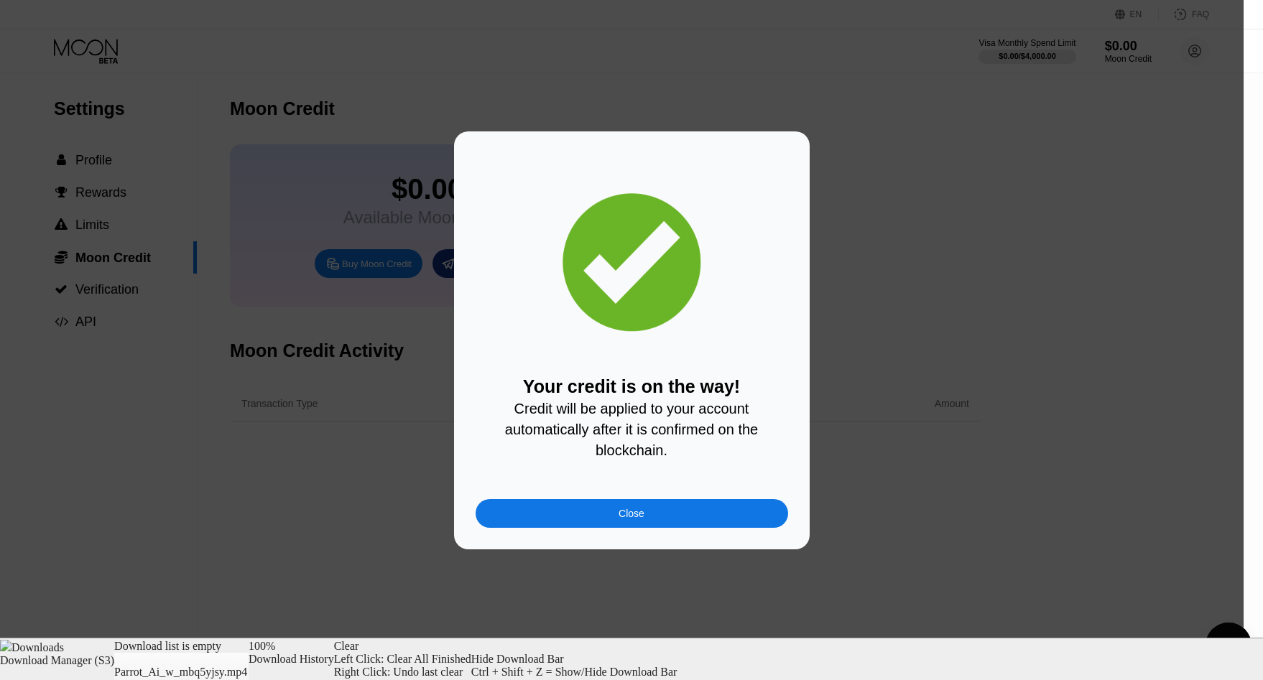
click at [666, 521] on div "Close" at bounding box center [631, 513] width 312 height 29
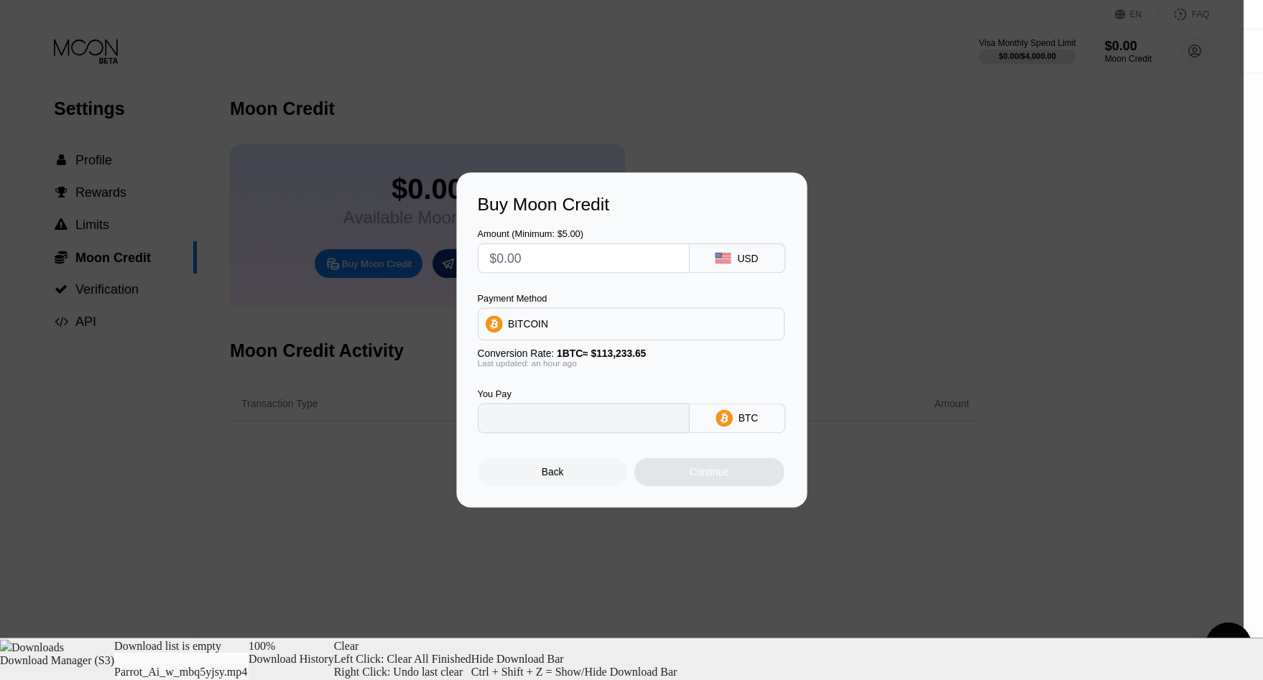
type input "0"
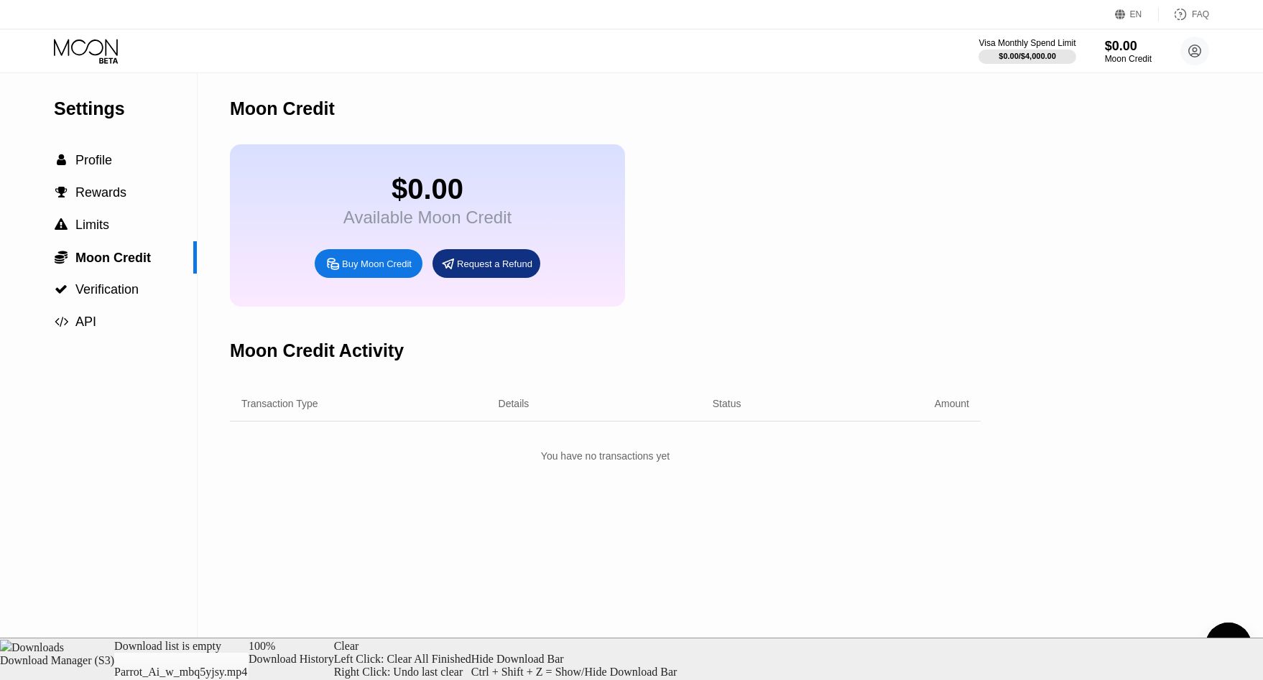
click at [806, 56] on div "Visa Monthly Spend Limit $0.00 / $4,000.00 $0.00 Moon Credit Matthew Kim ghost@…" at bounding box center [631, 50] width 1263 height 43
click at [93, 59] on icon at bounding box center [87, 51] width 67 height 25
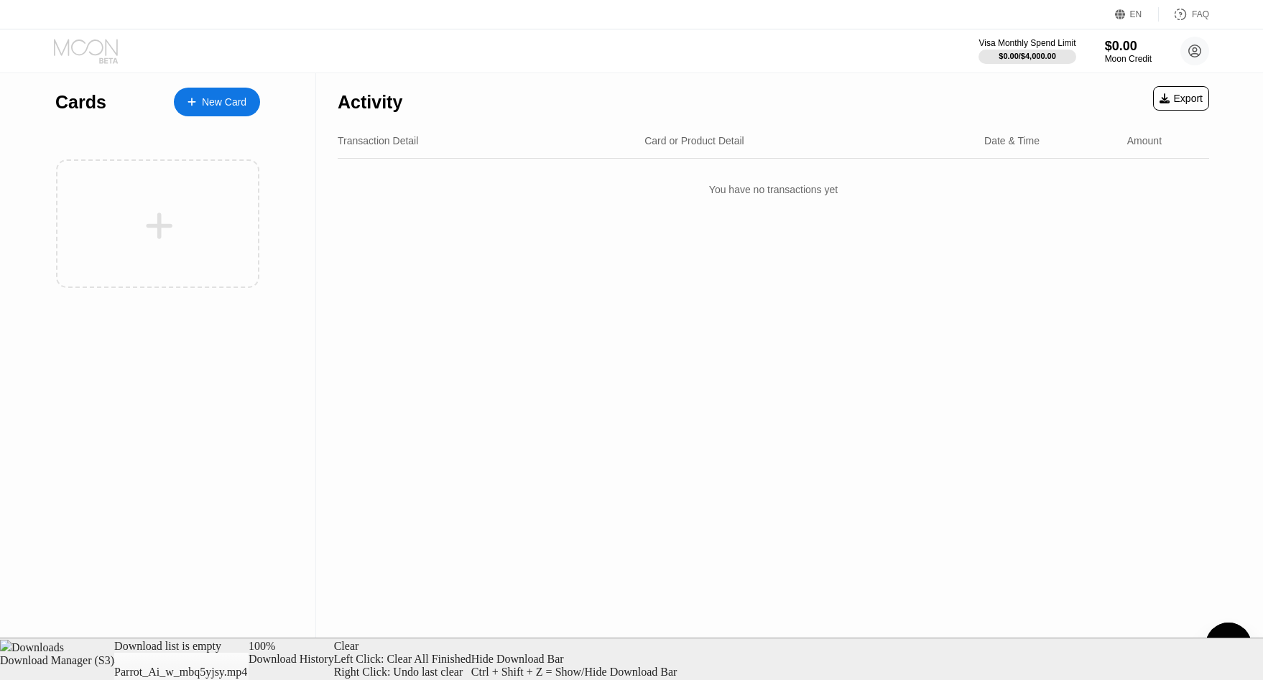
drag, startPoint x: 93, startPoint y: 59, endPoint x: 152, endPoint y: 68, distance: 59.6
click at [93, 59] on icon at bounding box center [87, 51] width 67 height 25
click at [211, 98] on div "New Card" at bounding box center [224, 102] width 45 height 12
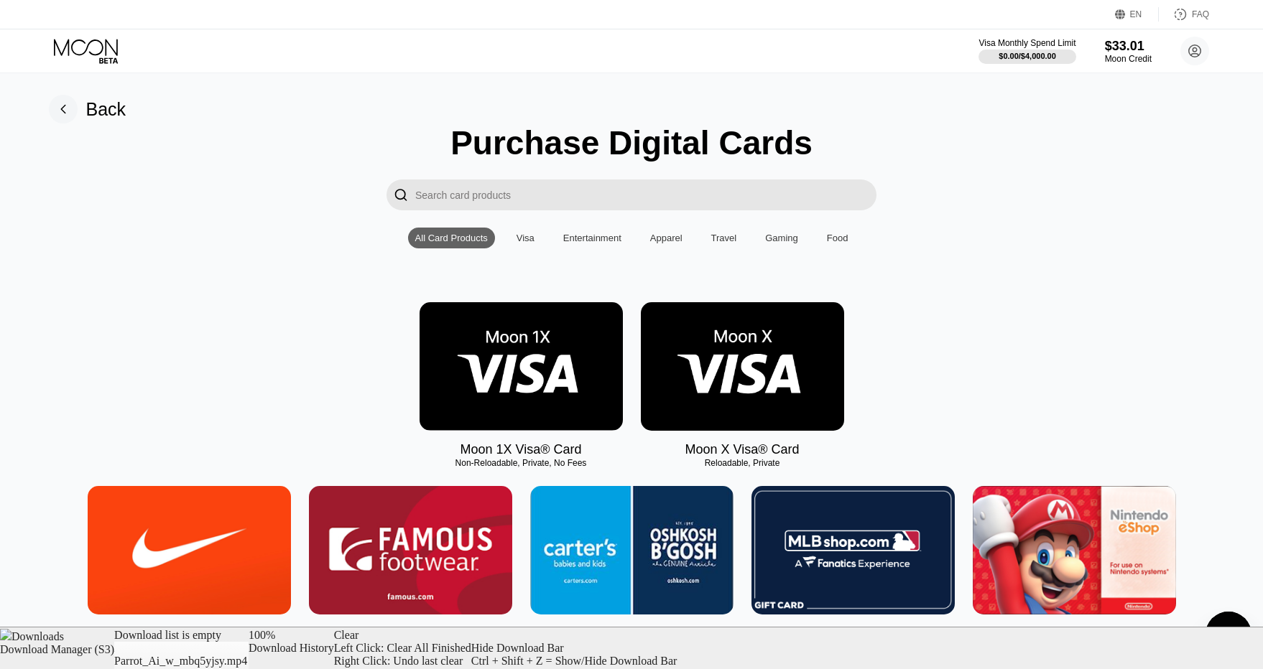
click at [565, 367] on img at bounding box center [520, 366] width 203 height 129
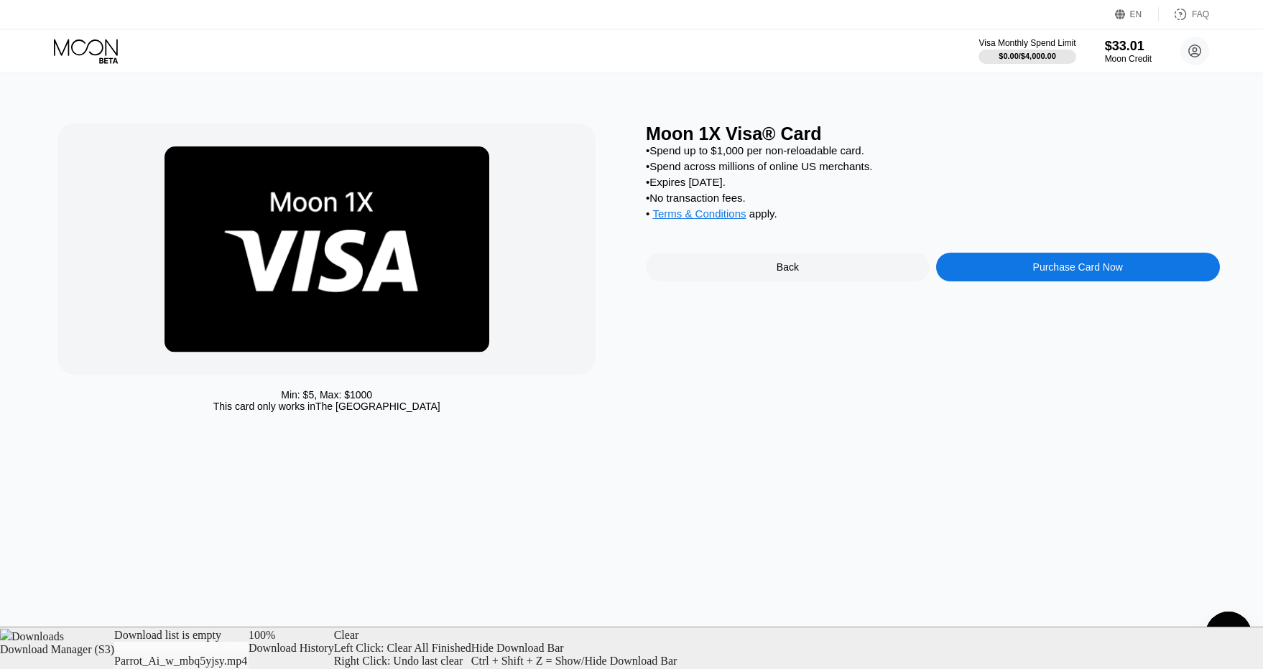
click at [1084, 282] on div "Purchase Card Now" at bounding box center [1078, 267] width 284 height 29
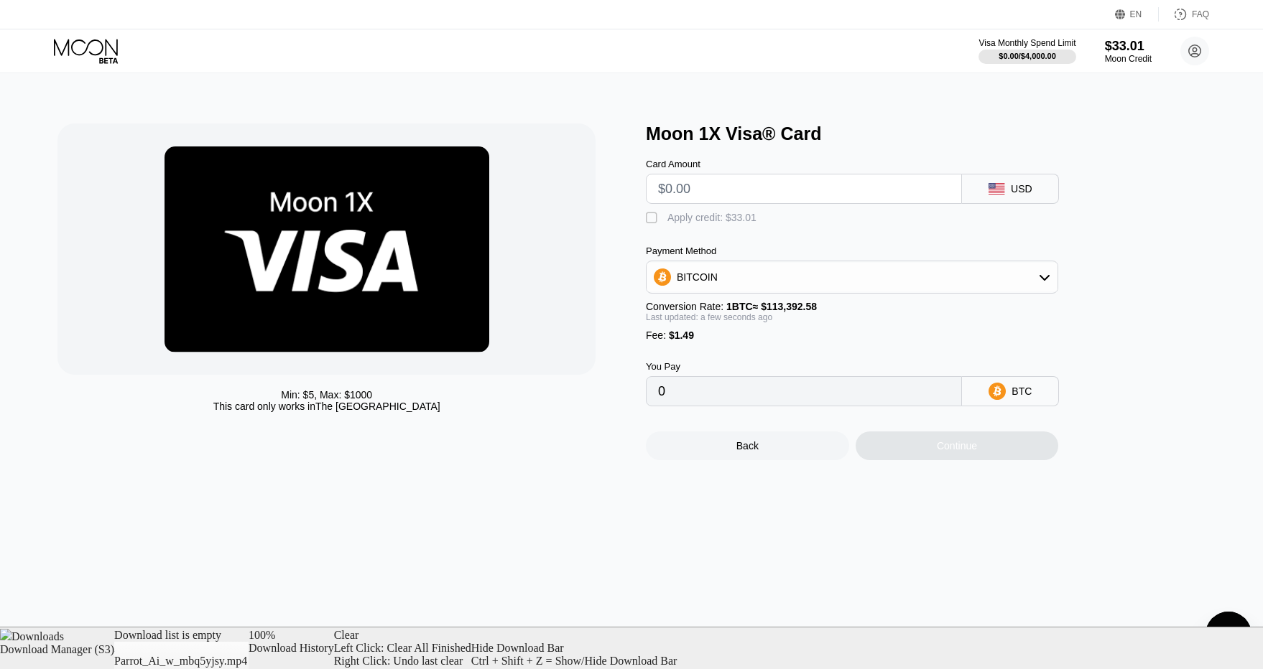
click at [790, 195] on input "text" at bounding box center [804, 189] width 292 height 29
type input "$3"
type input "0.00003960"
type input "$30"
type input "0.00027771"
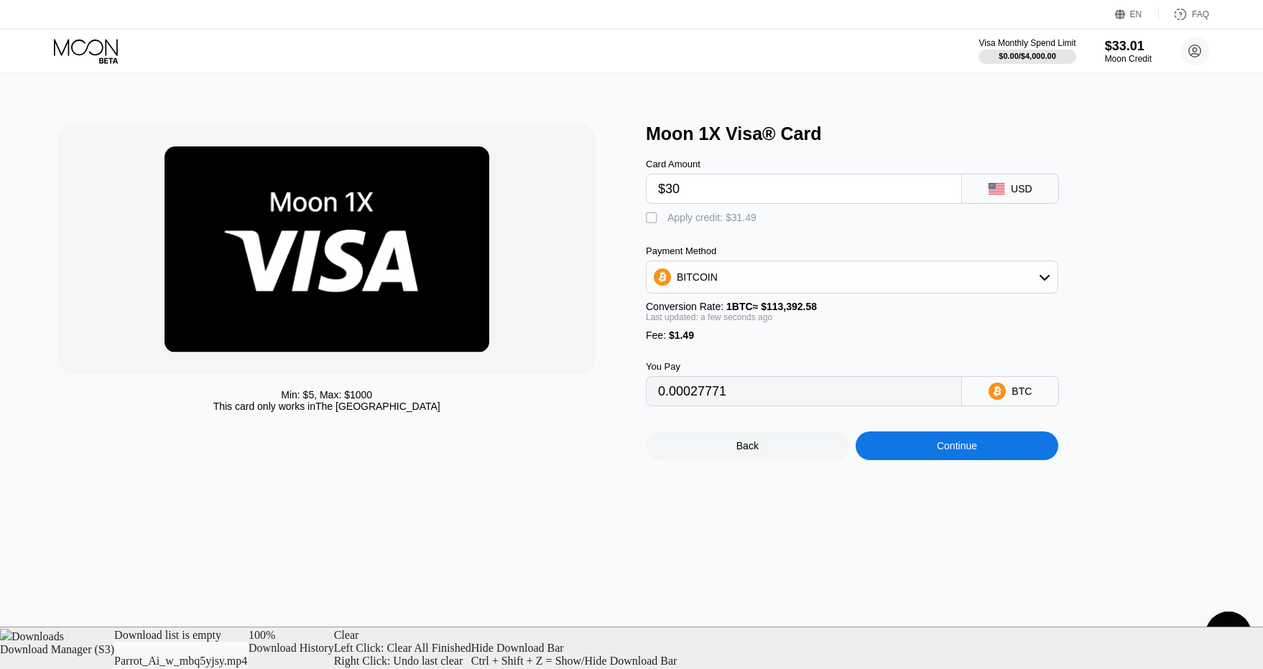
type input "$30"
click at [667, 217] on div "Apply credit: $31.49" at bounding box center [711, 217] width 89 height 11
type input "0"
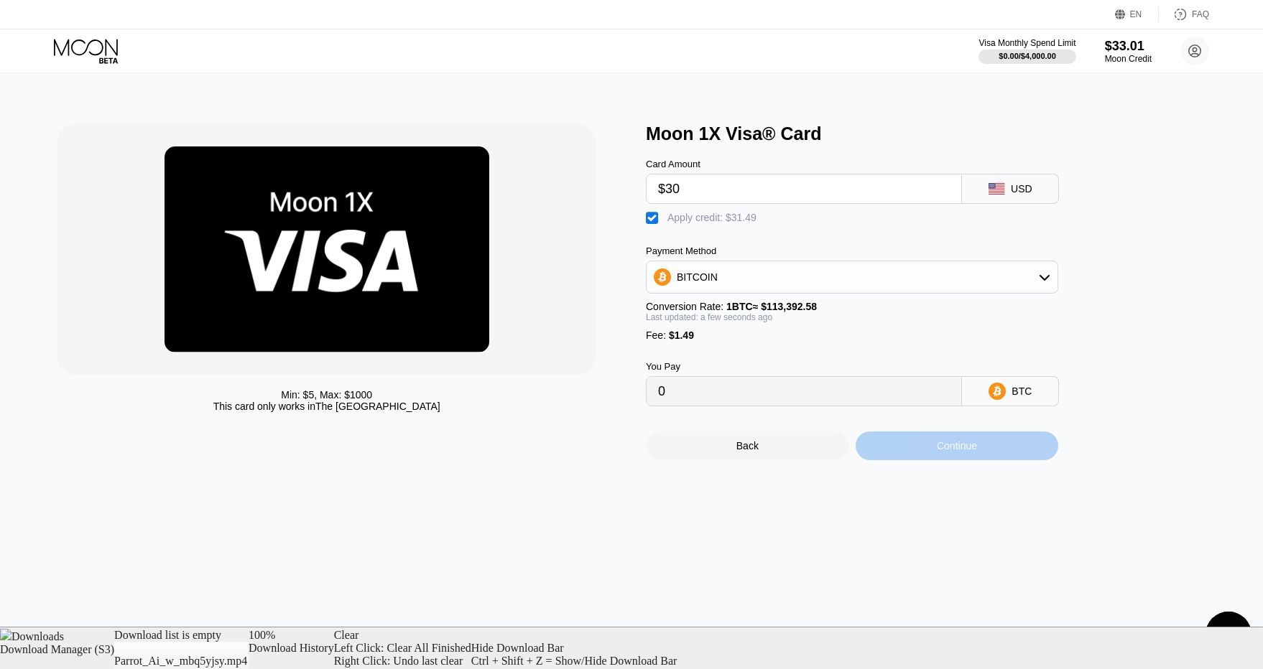
click at [926, 460] on div "Continue" at bounding box center [956, 446] width 203 height 29
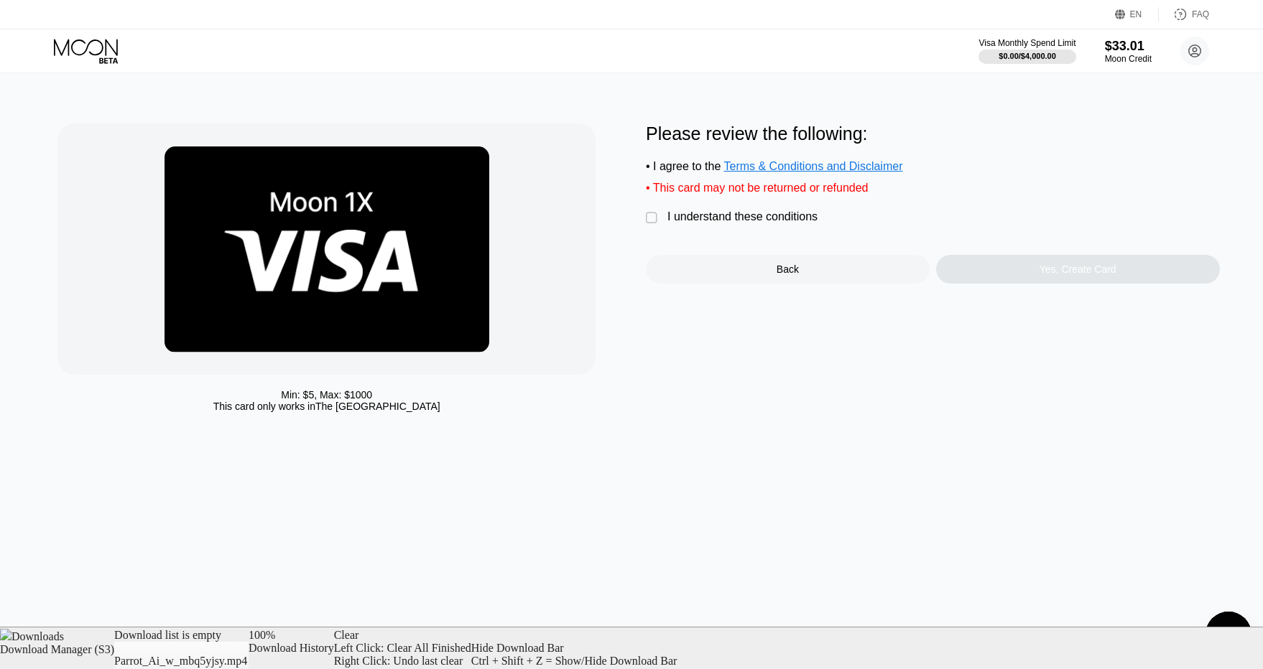
click at [779, 223] on div "I understand these conditions" at bounding box center [742, 216] width 150 height 13
click at [1005, 279] on div "Yes, Create Card" at bounding box center [1078, 269] width 284 height 29
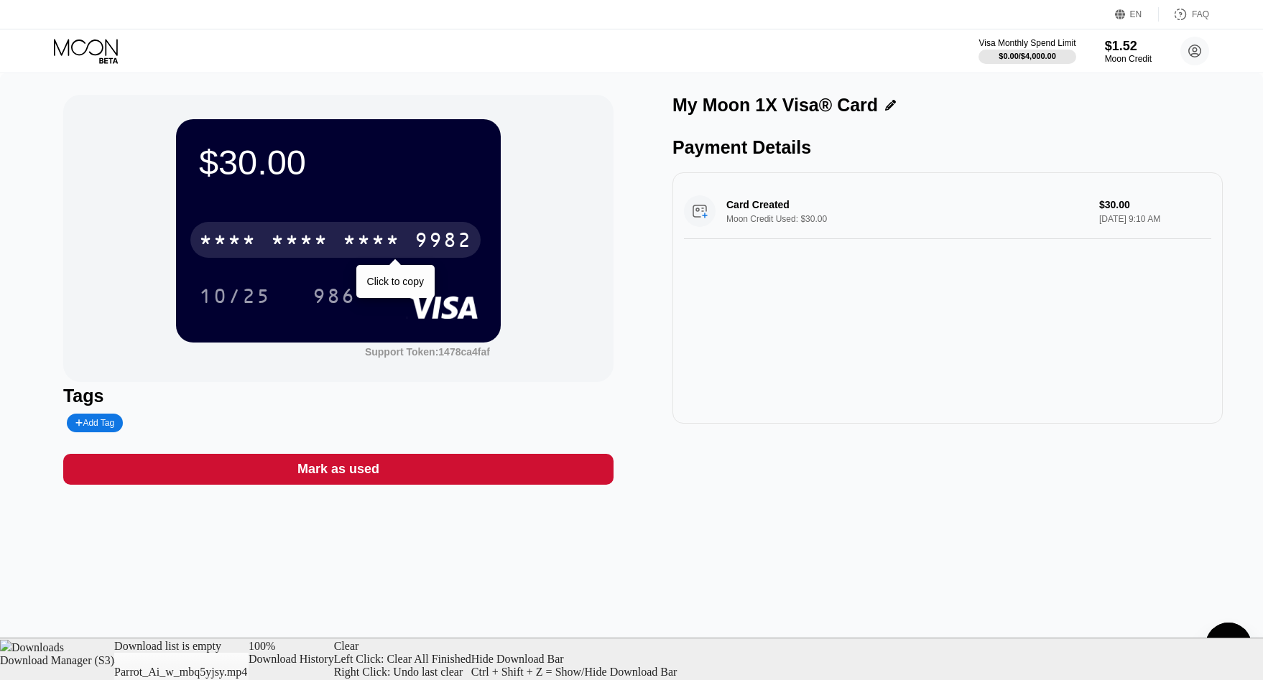
click at [367, 252] on div "* * * *" at bounding box center [371, 242] width 57 height 23
